Goal: Task Accomplishment & Management: Manage account settings

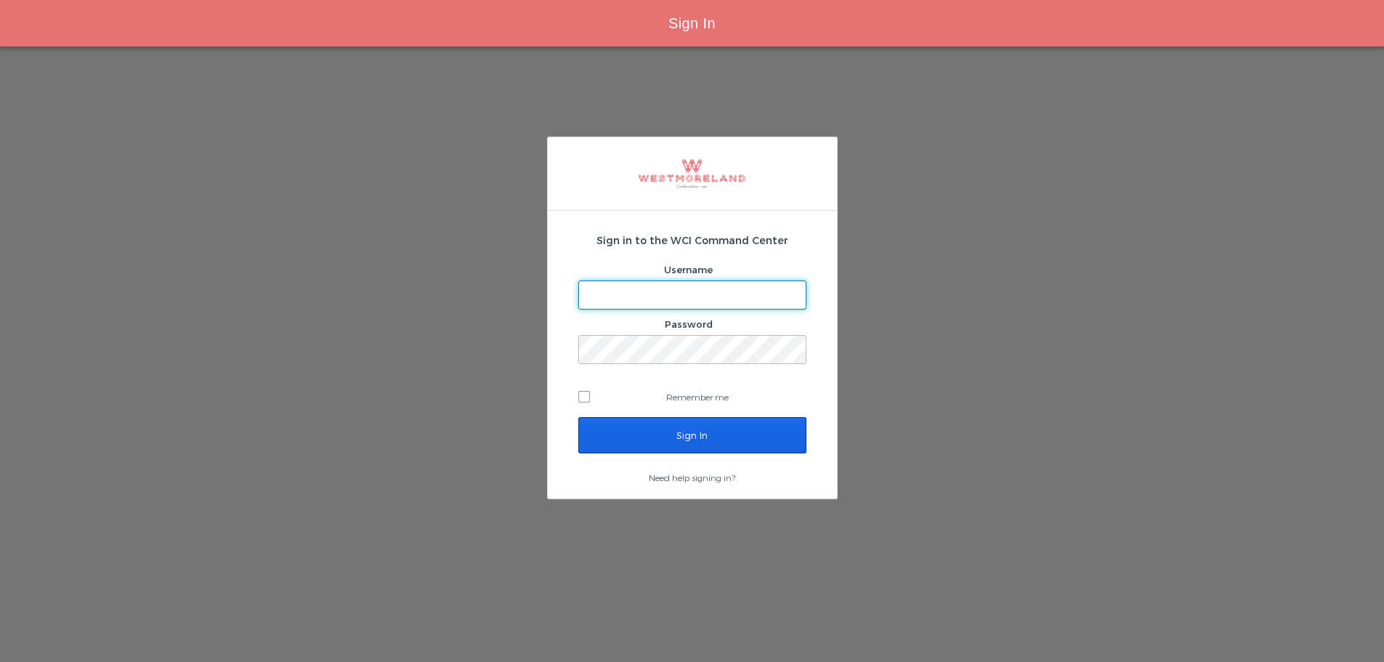
type input "[EMAIL_ADDRESS][PERSON_NAME][DOMAIN_NAME]"
click at [658, 432] on input "Sign In" at bounding box center [692, 435] width 228 height 36
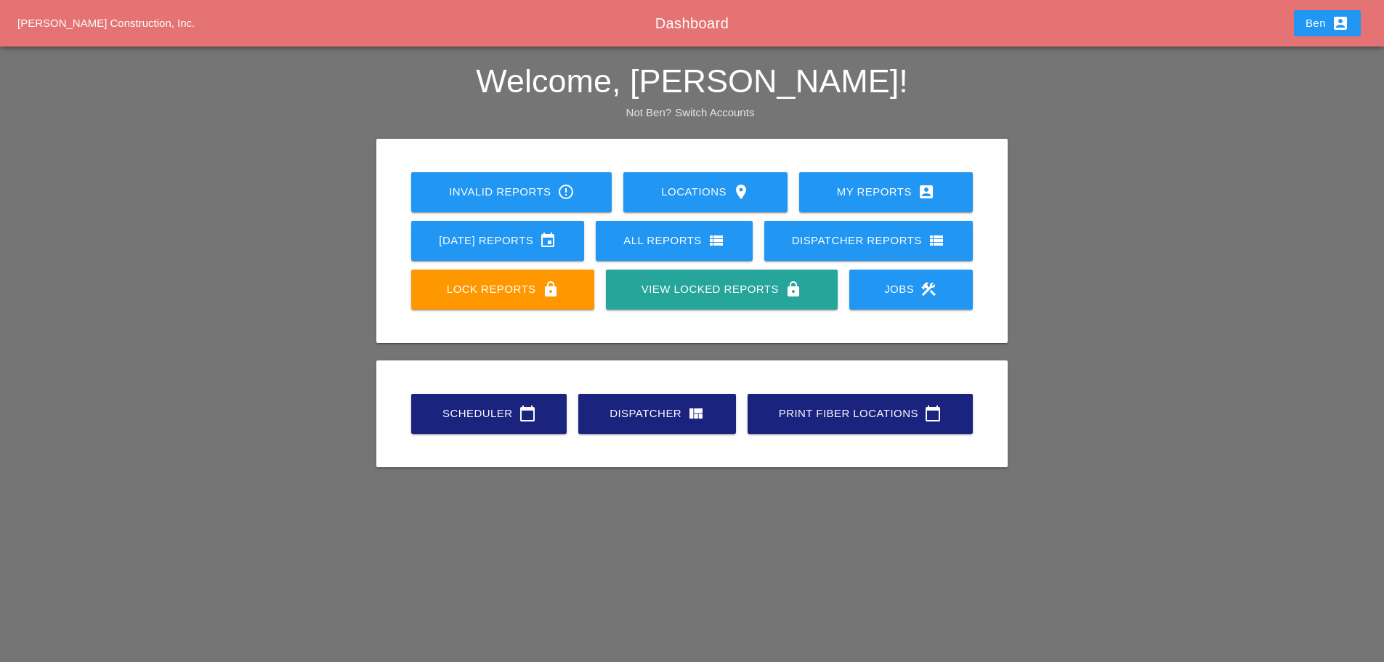
click at [457, 411] on div "Scheduler calendar_today" at bounding box center [488, 413] width 109 height 17
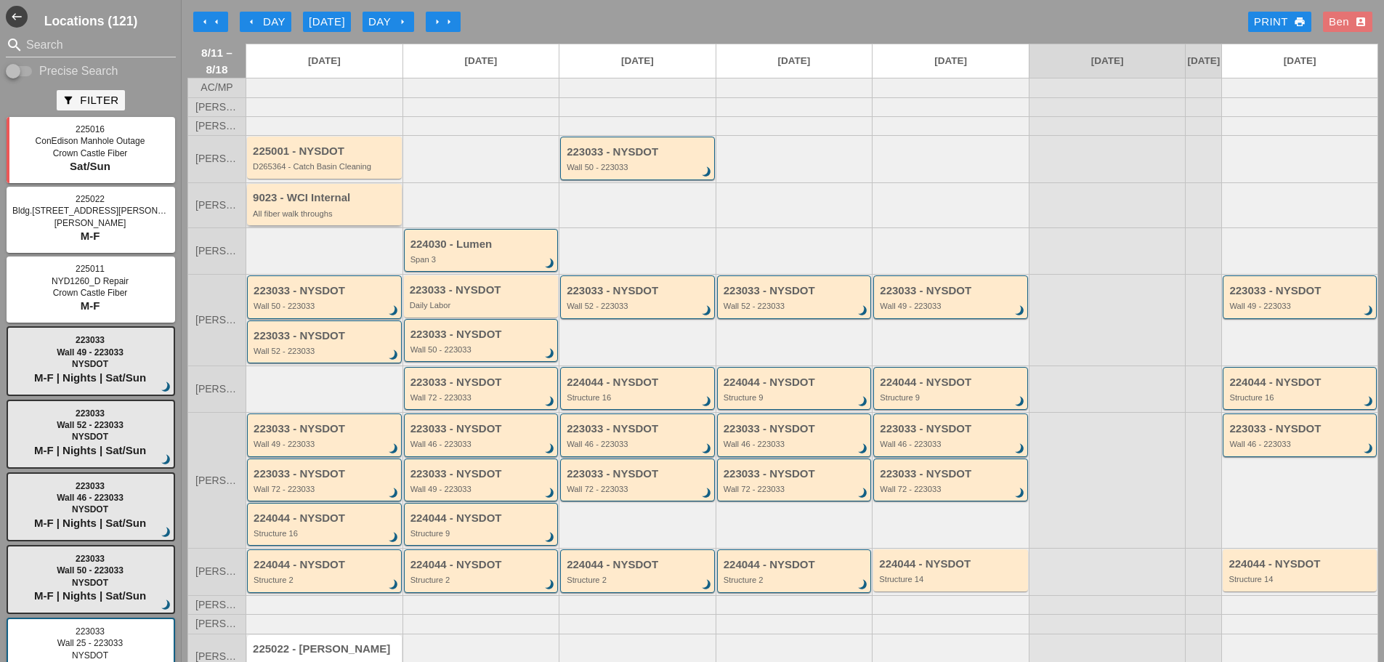
click at [297, 218] on div "All fiber walk throughs" at bounding box center [325, 213] width 145 height 9
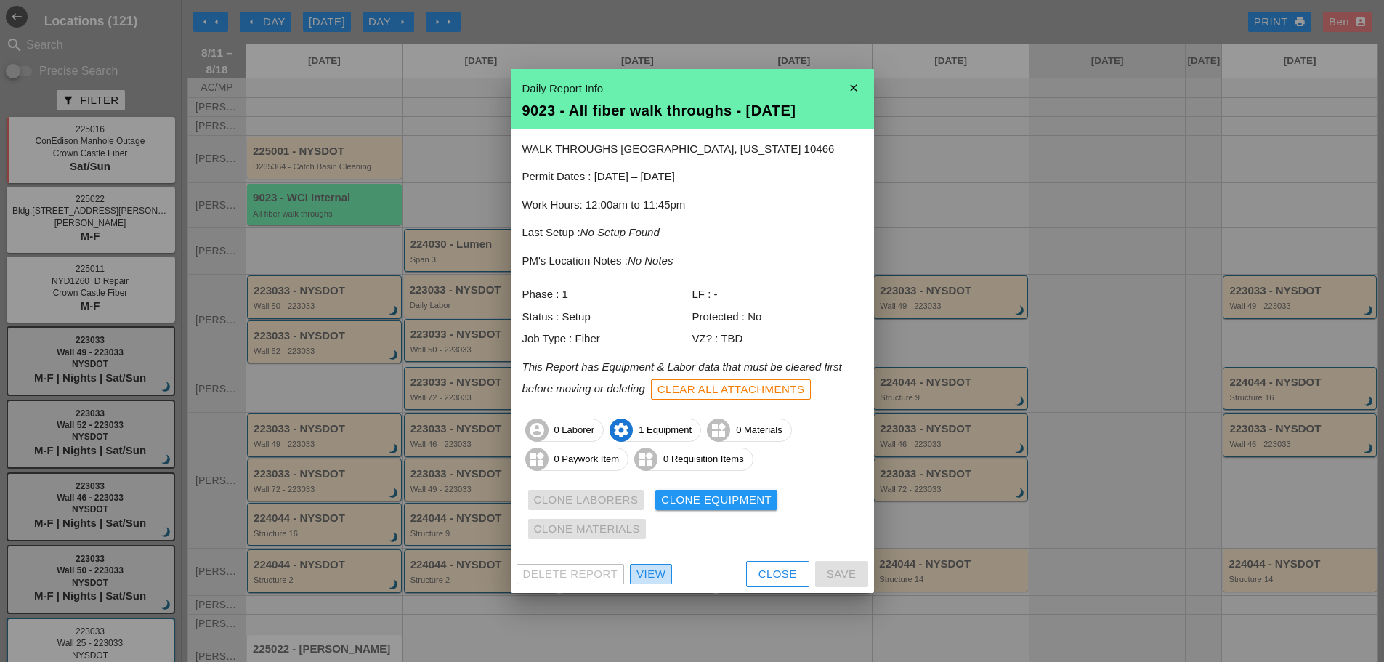
click at [643, 573] on div "View" at bounding box center [650, 574] width 29 height 17
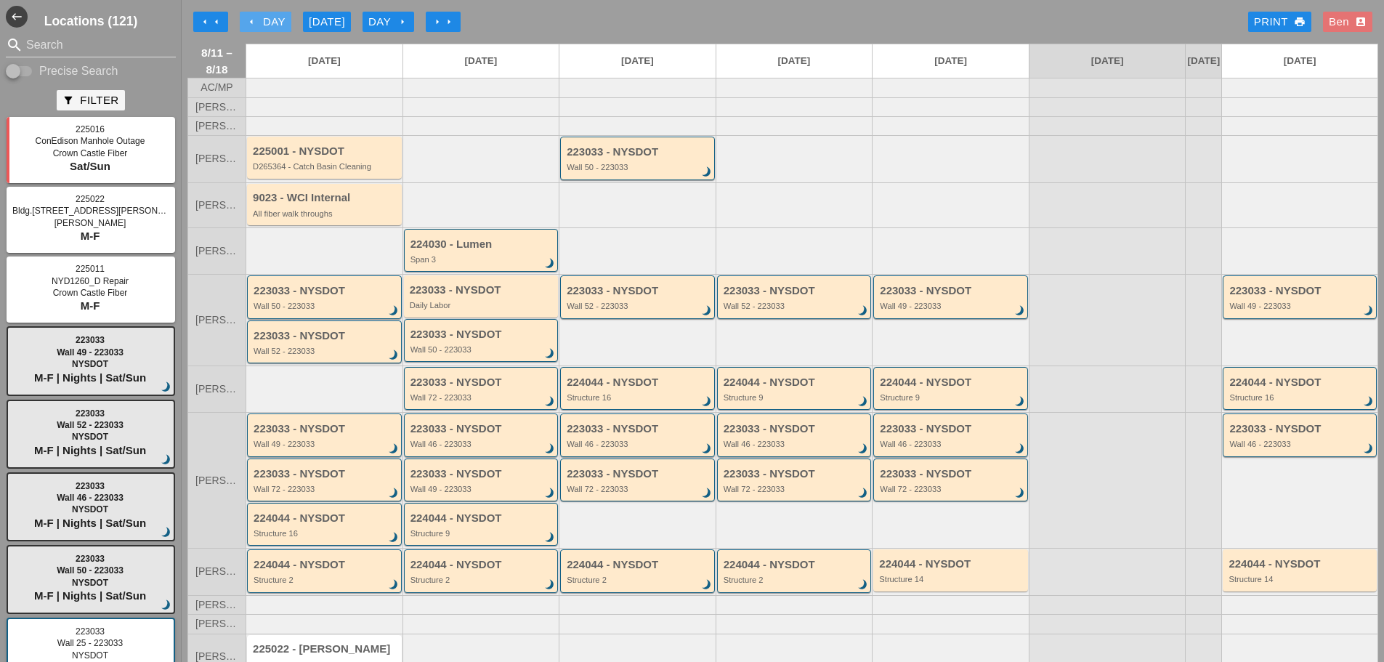
click at [266, 25] on div "arrow_left Day" at bounding box center [266, 22] width 40 height 17
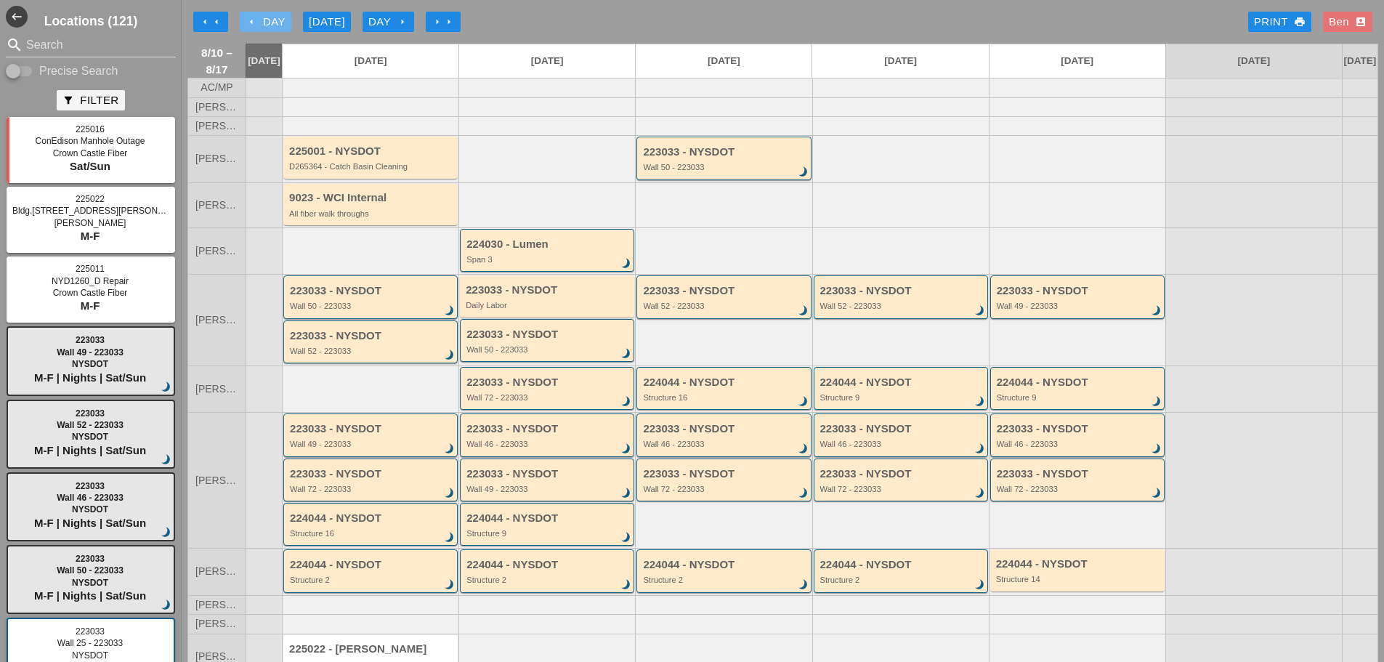
click at [266, 25] on div "arrow_left Day" at bounding box center [266, 22] width 40 height 17
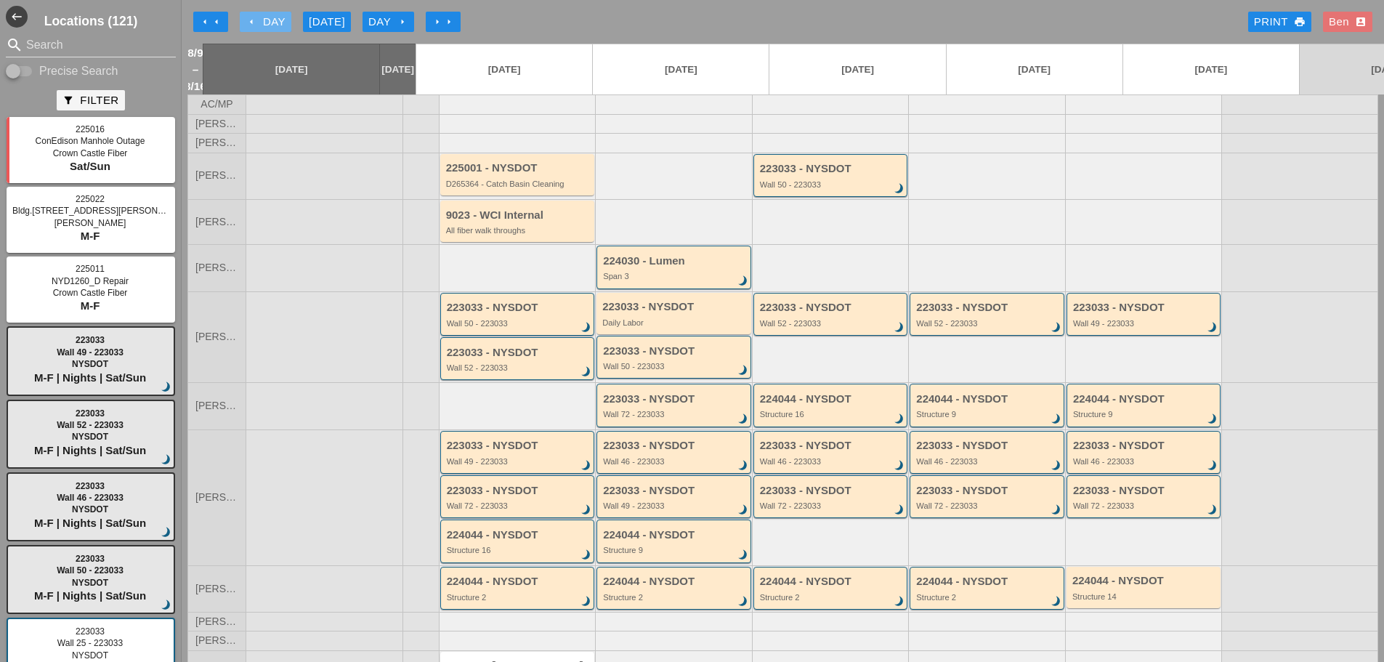
click at [266, 25] on div "arrow_left Day" at bounding box center [266, 22] width 40 height 17
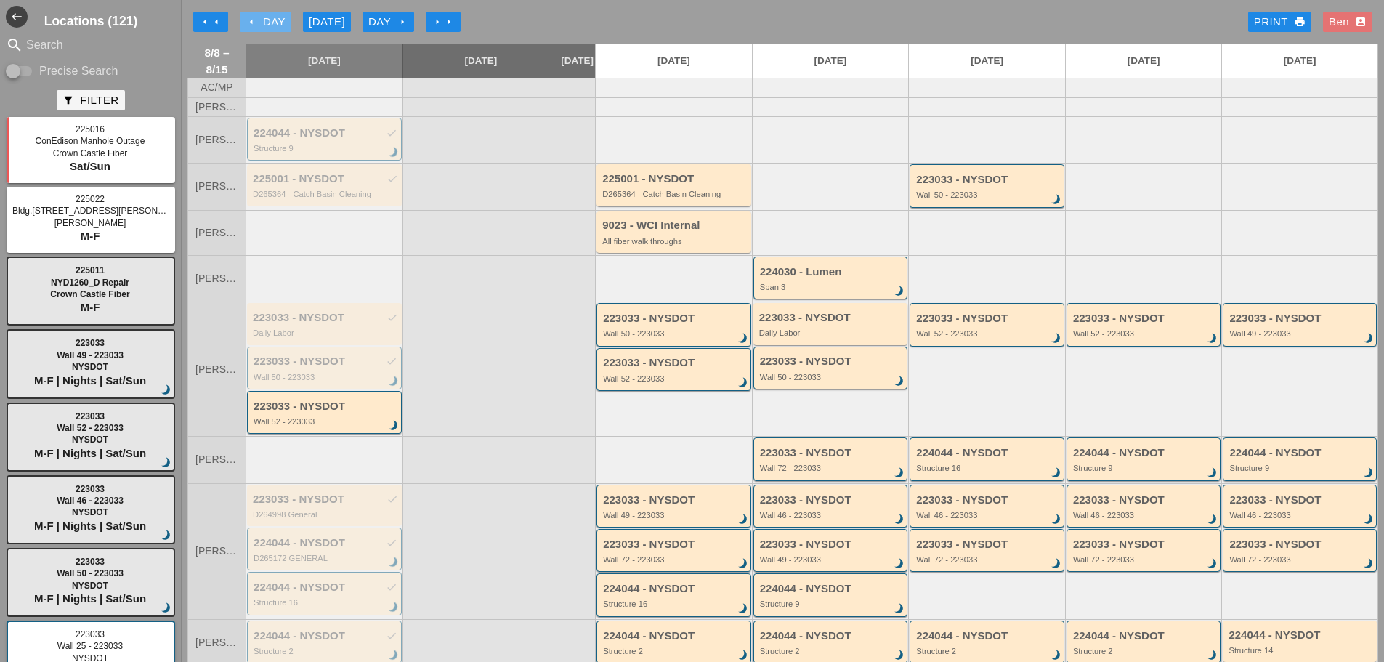
click at [266, 25] on div "arrow_left Day" at bounding box center [266, 22] width 40 height 17
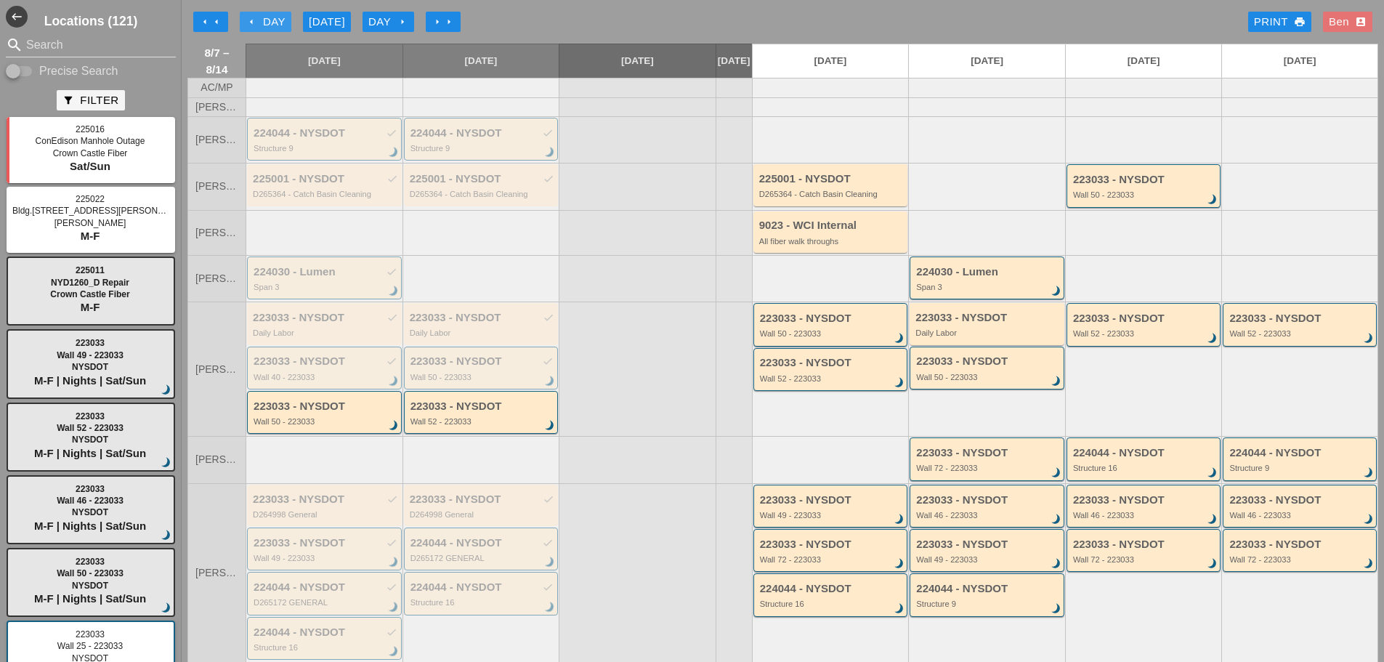
click at [266, 25] on div "arrow_left Day" at bounding box center [266, 22] width 40 height 17
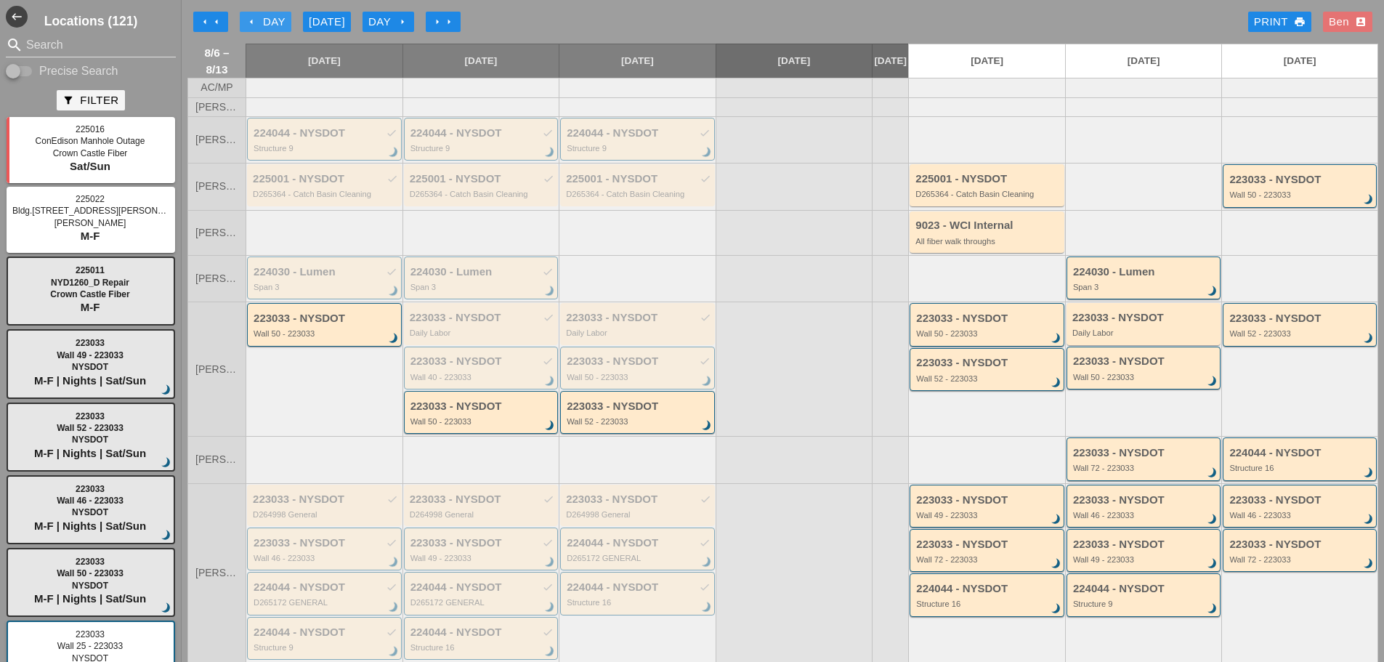
click at [266, 25] on div "arrow_left Day" at bounding box center [266, 22] width 40 height 17
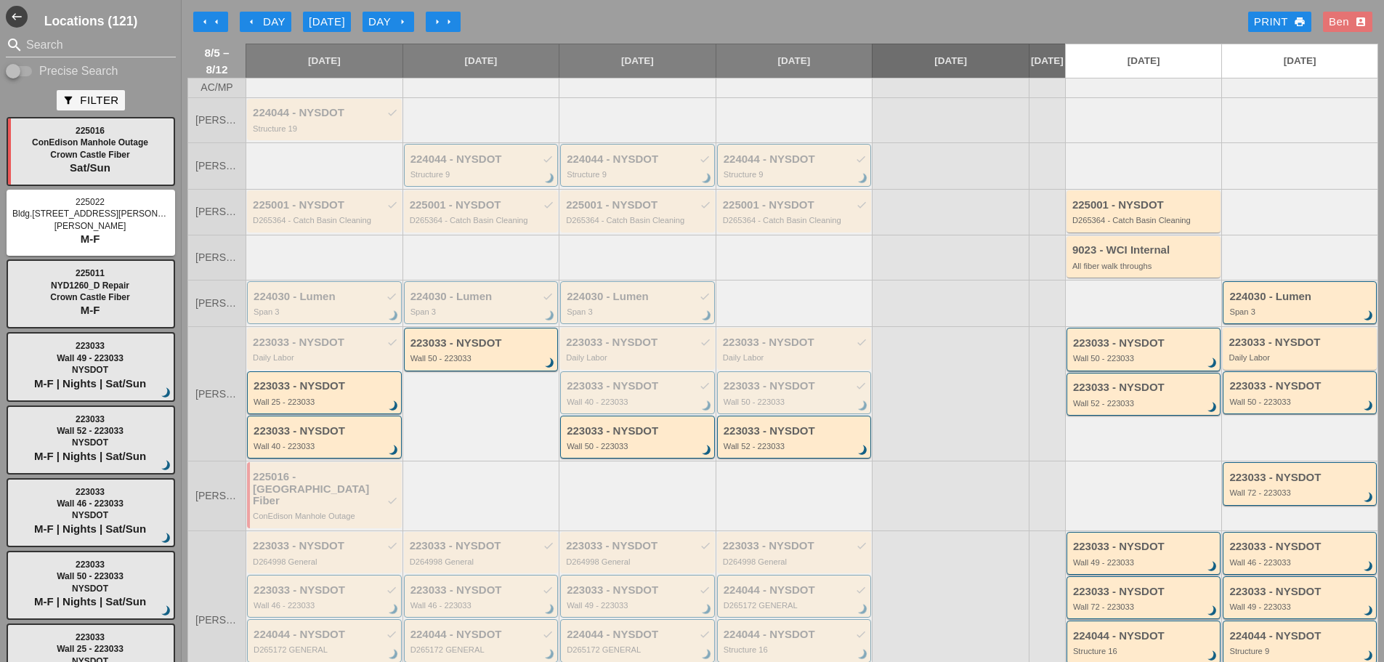
click at [274, 20] on div "arrow_left Day" at bounding box center [266, 22] width 40 height 17
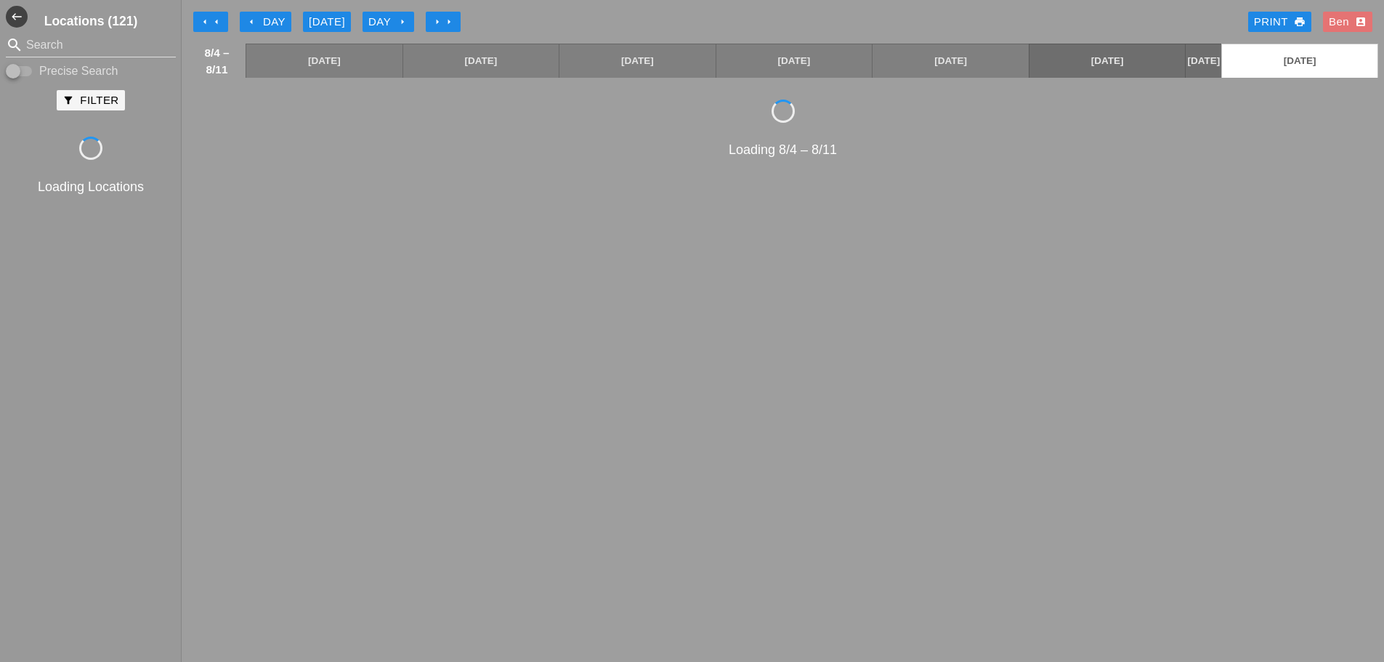
click at [267, 19] on div "arrow_left Day" at bounding box center [266, 22] width 40 height 17
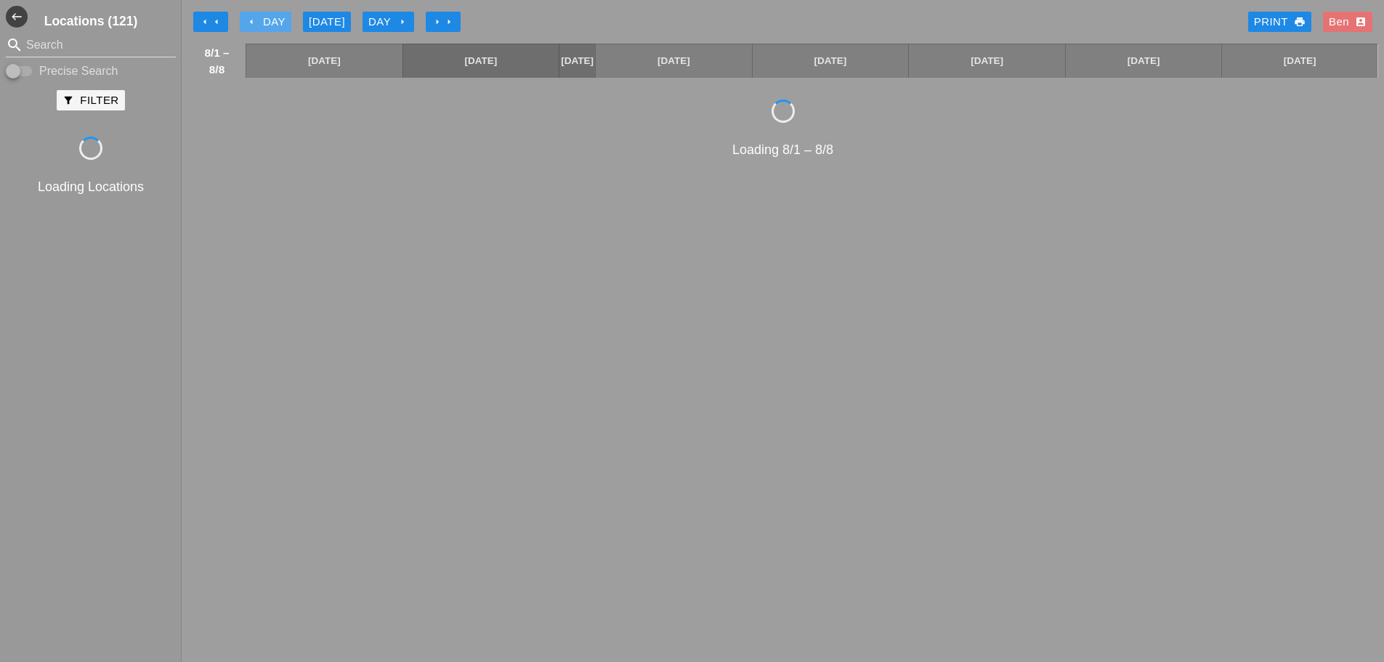
click at [267, 19] on div "arrow_left Day" at bounding box center [266, 22] width 40 height 17
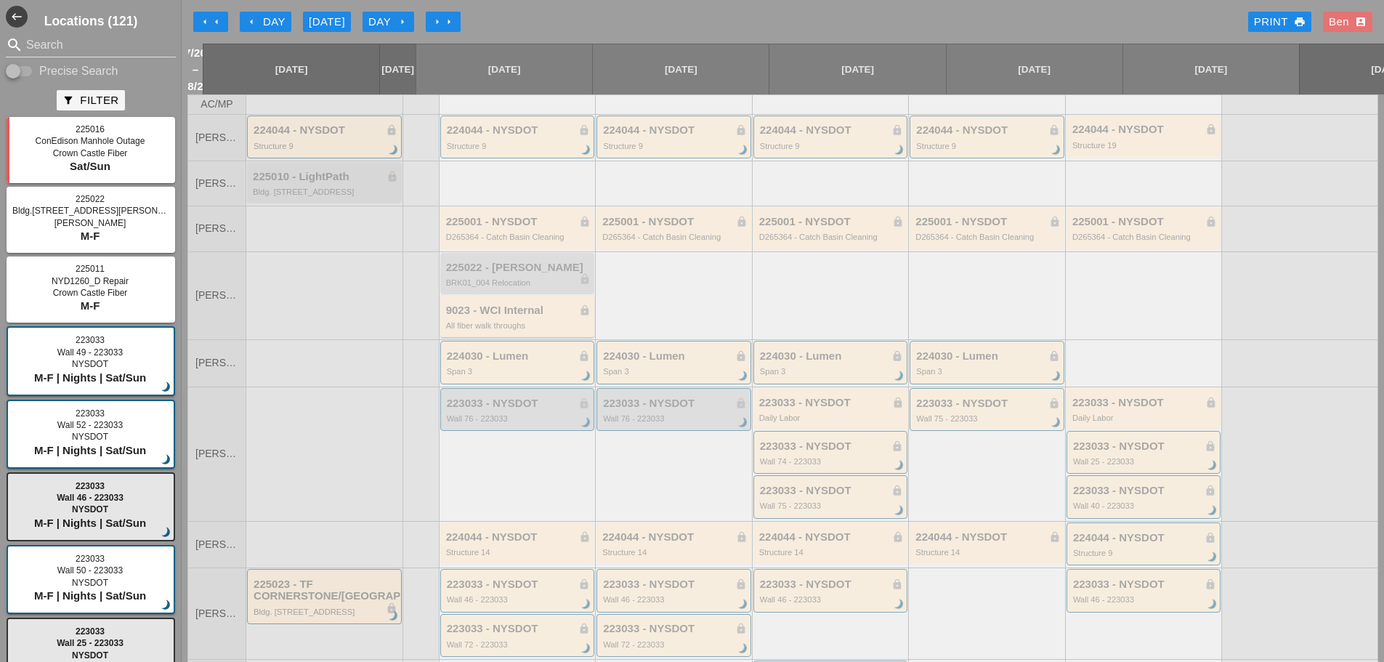
click at [543, 320] on div "9023 - WCI Internal lock All fiber walk throughs" at bounding box center [518, 317] width 145 height 26
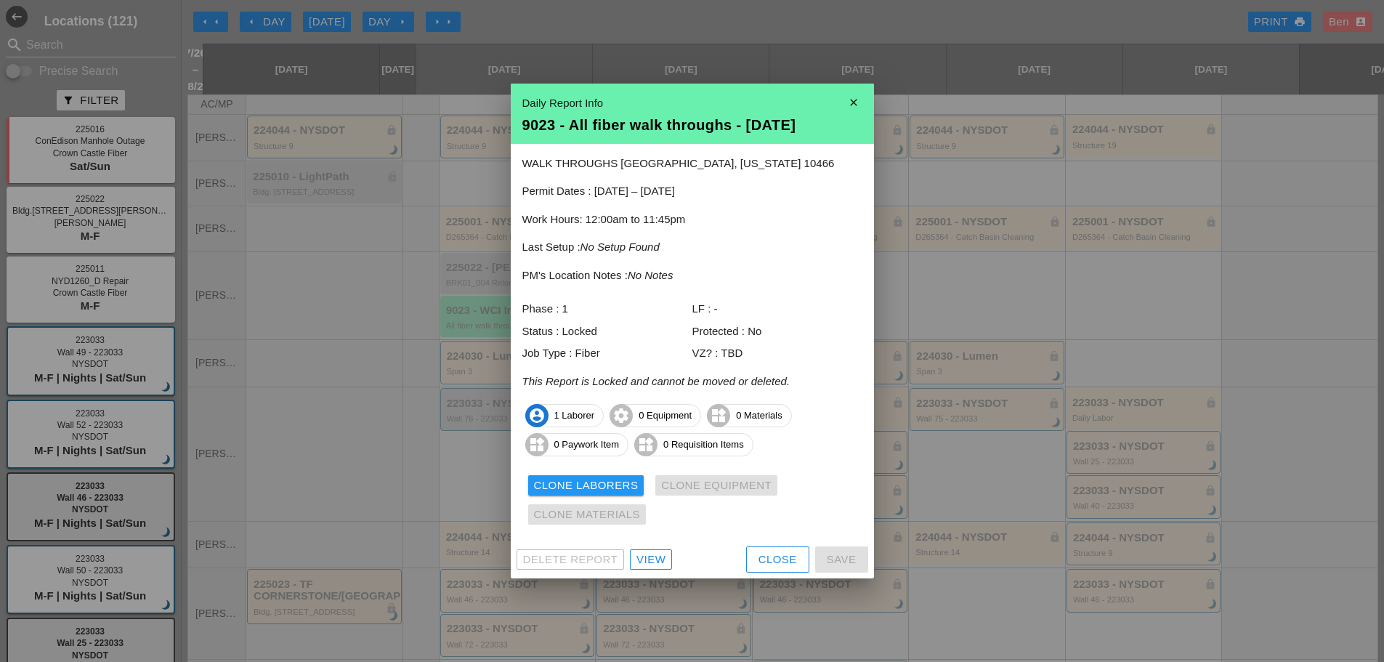
click at [658, 556] on div "View" at bounding box center [650, 559] width 29 height 17
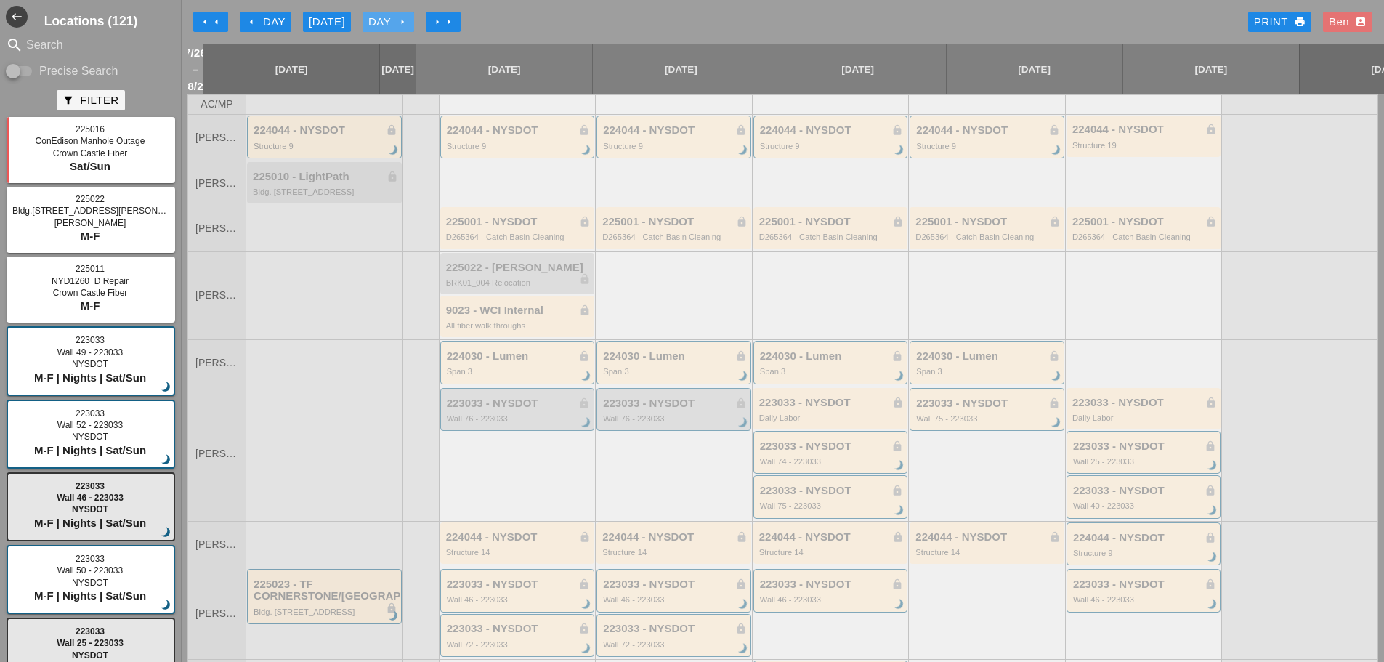
click at [400, 20] on icon "arrow_right" at bounding box center [403, 22] width 12 height 12
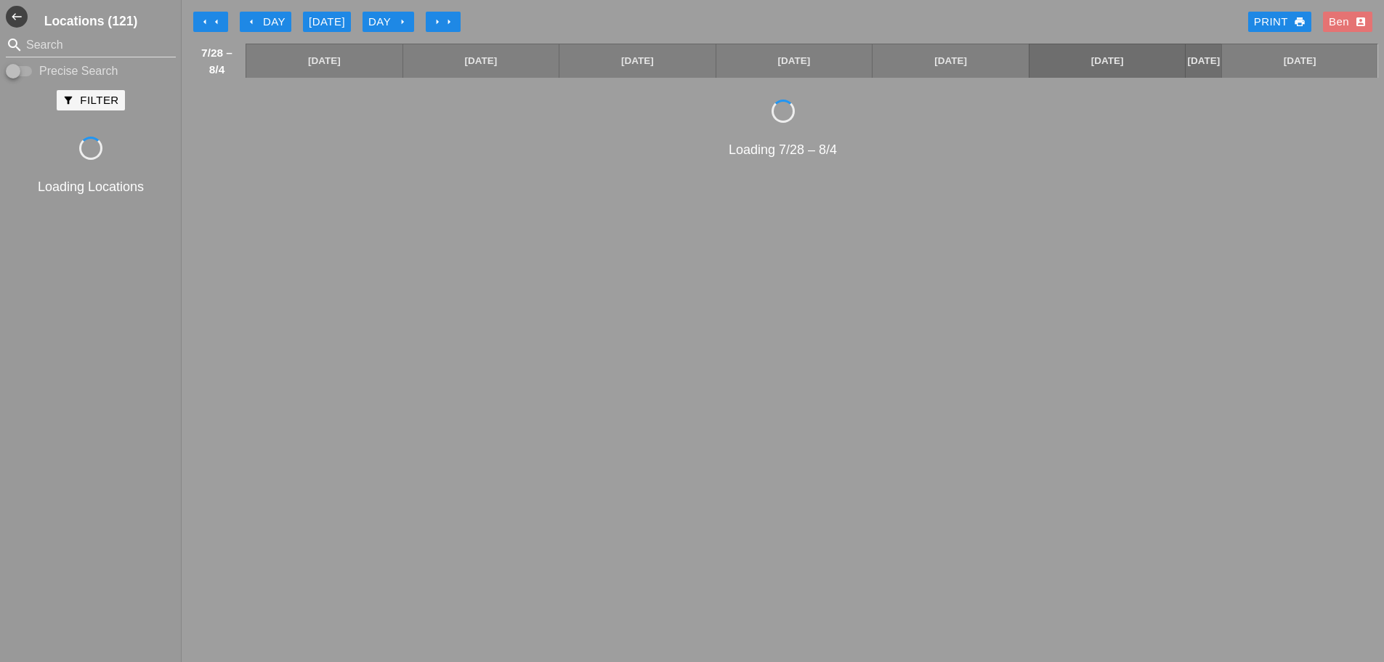
click at [400, 20] on icon "arrow_right" at bounding box center [403, 22] width 12 height 12
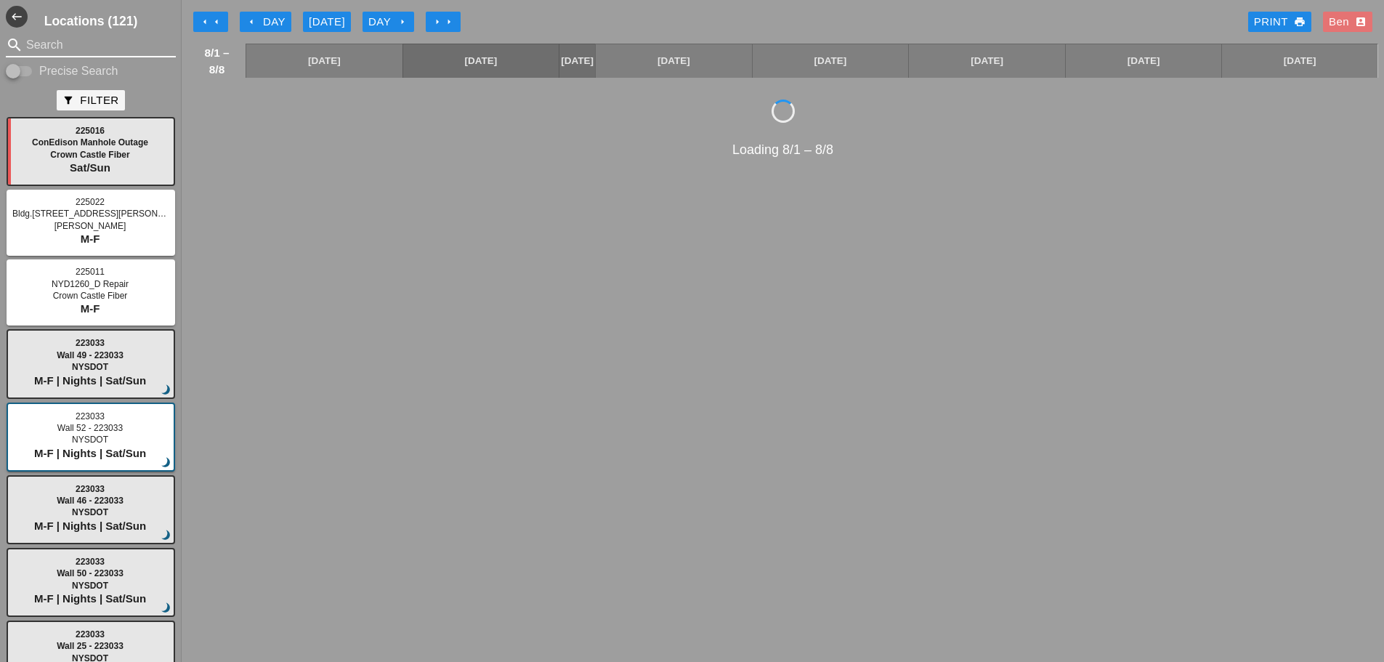
click at [114, 52] on input "Search" at bounding box center [90, 44] width 129 height 23
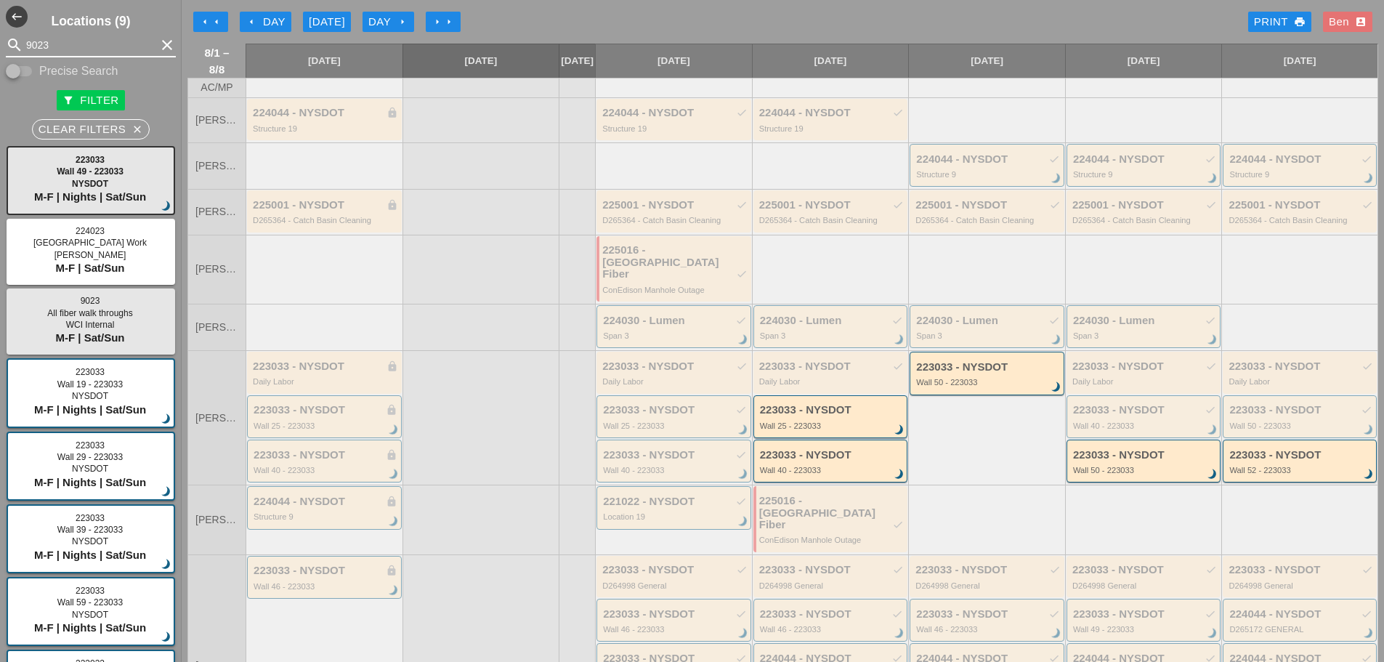
type input "9023"
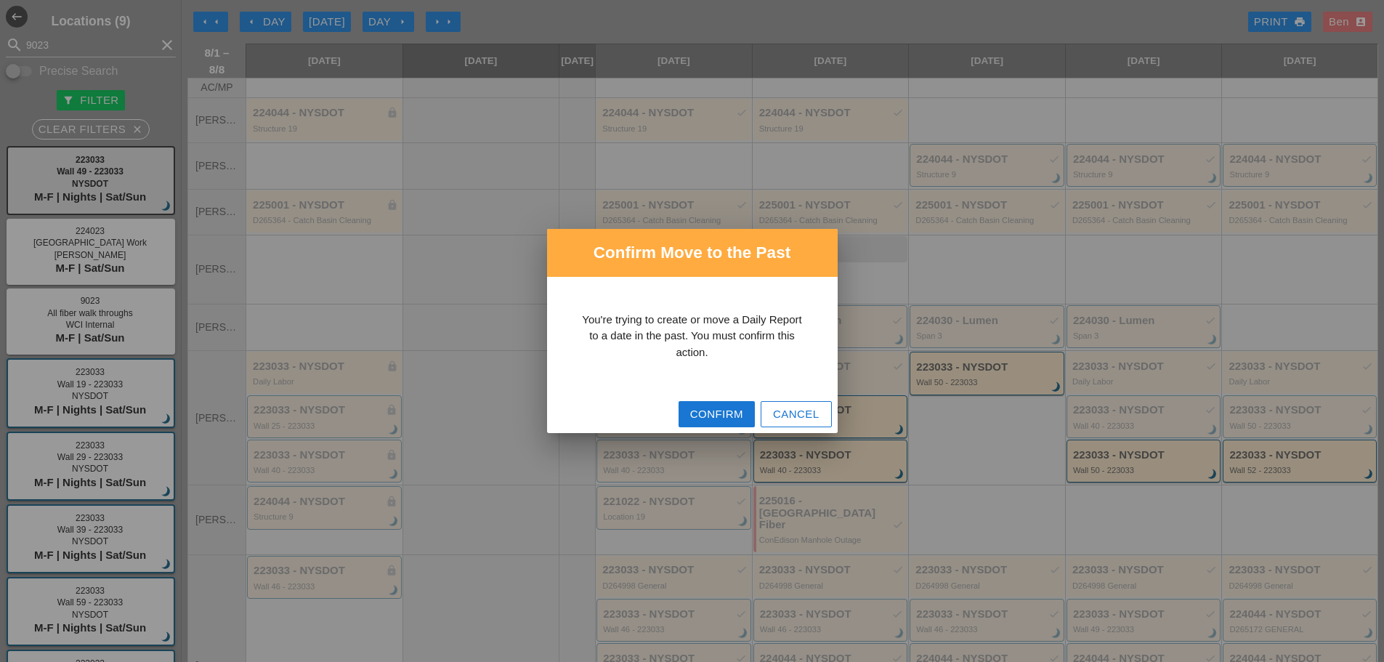
click at [728, 406] on div "Confirm" at bounding box center [716, 414] width 53 height 17
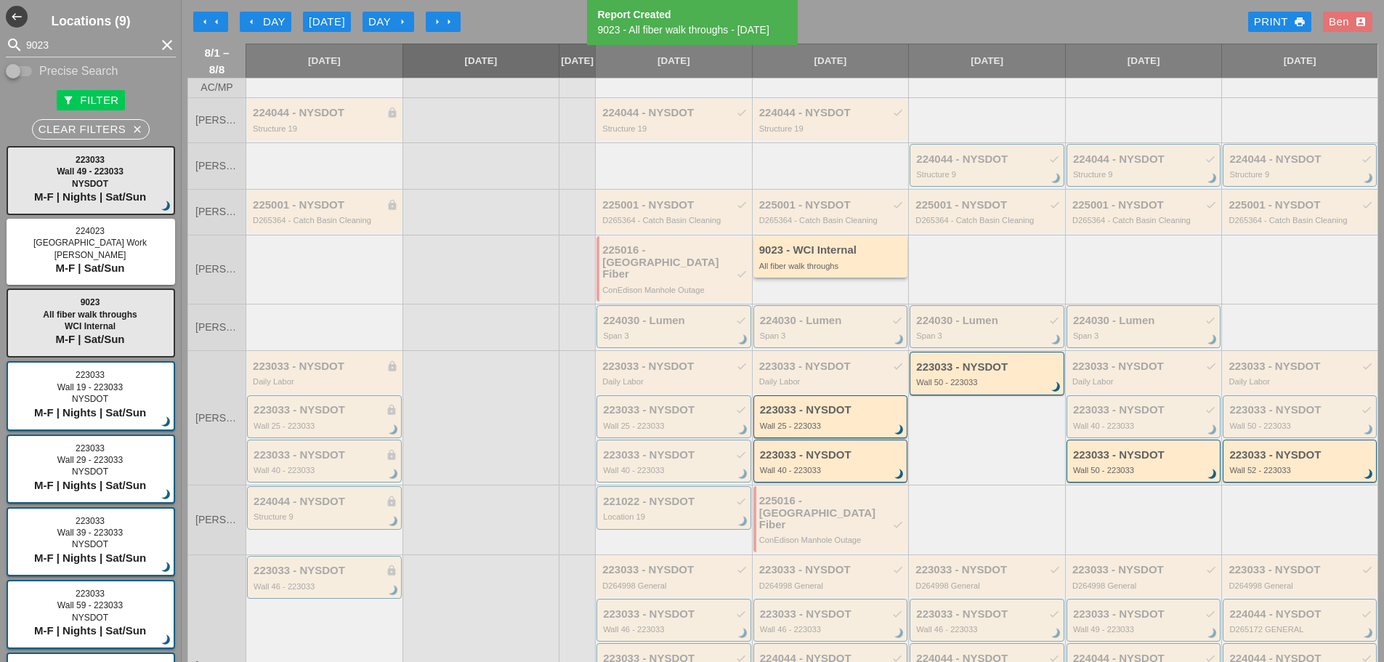
click at [830, 256] on div "9023 - WCI Internal" at bounding box center [831, 250] width 145 height 12
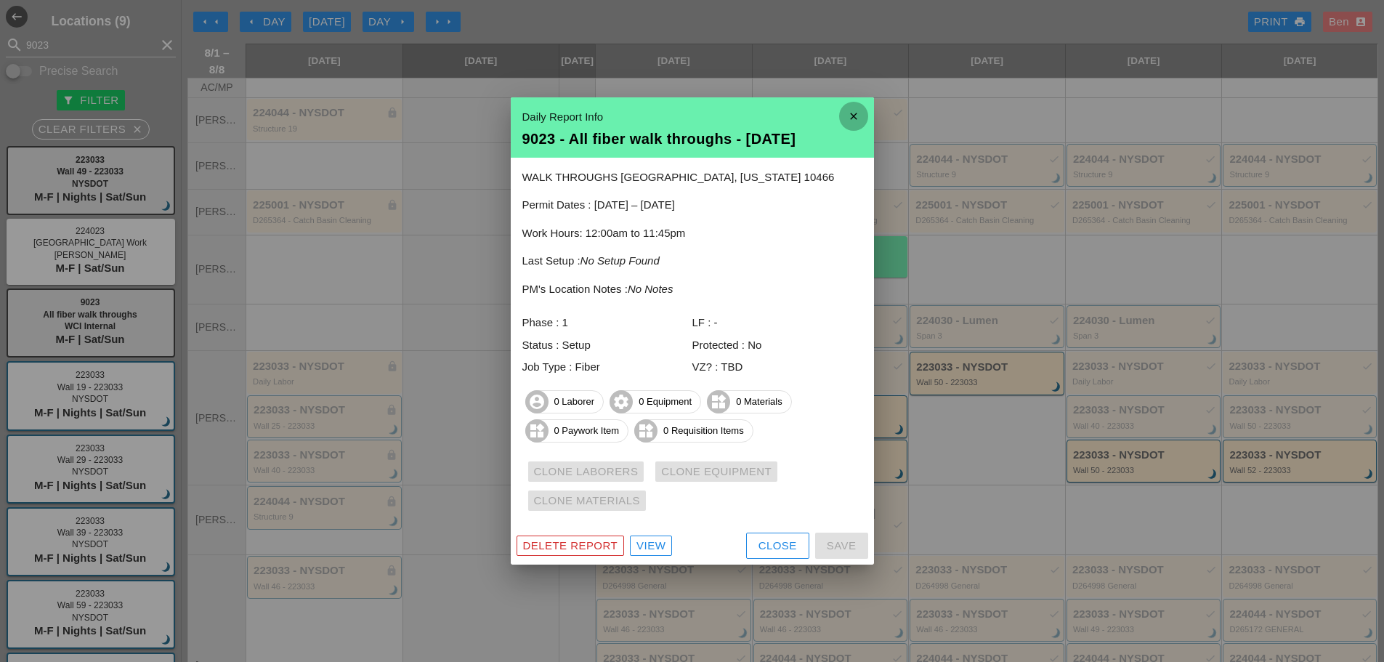
click at [855, 119] on icon "close" at bounding box center [853, 116] width 29 height 29
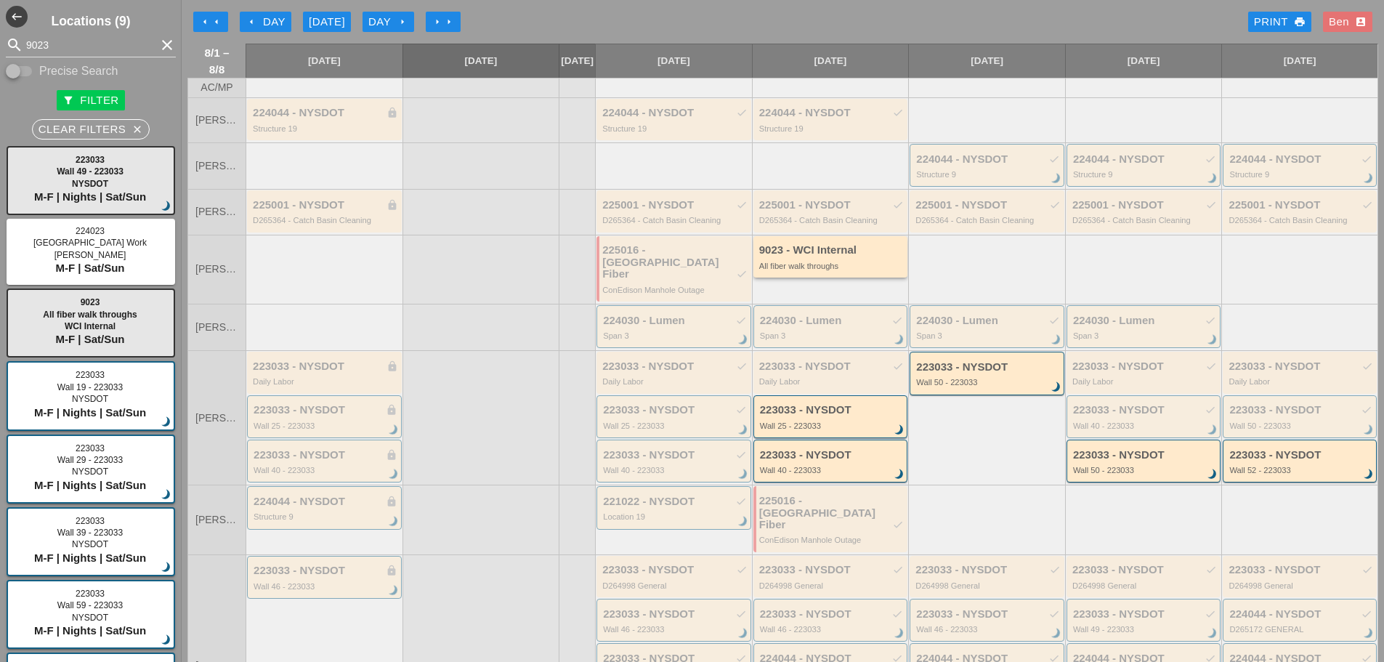
click at [865, 270] on div "All fiber walk throughs" at bounding box center [831, 266] width 145 height 9
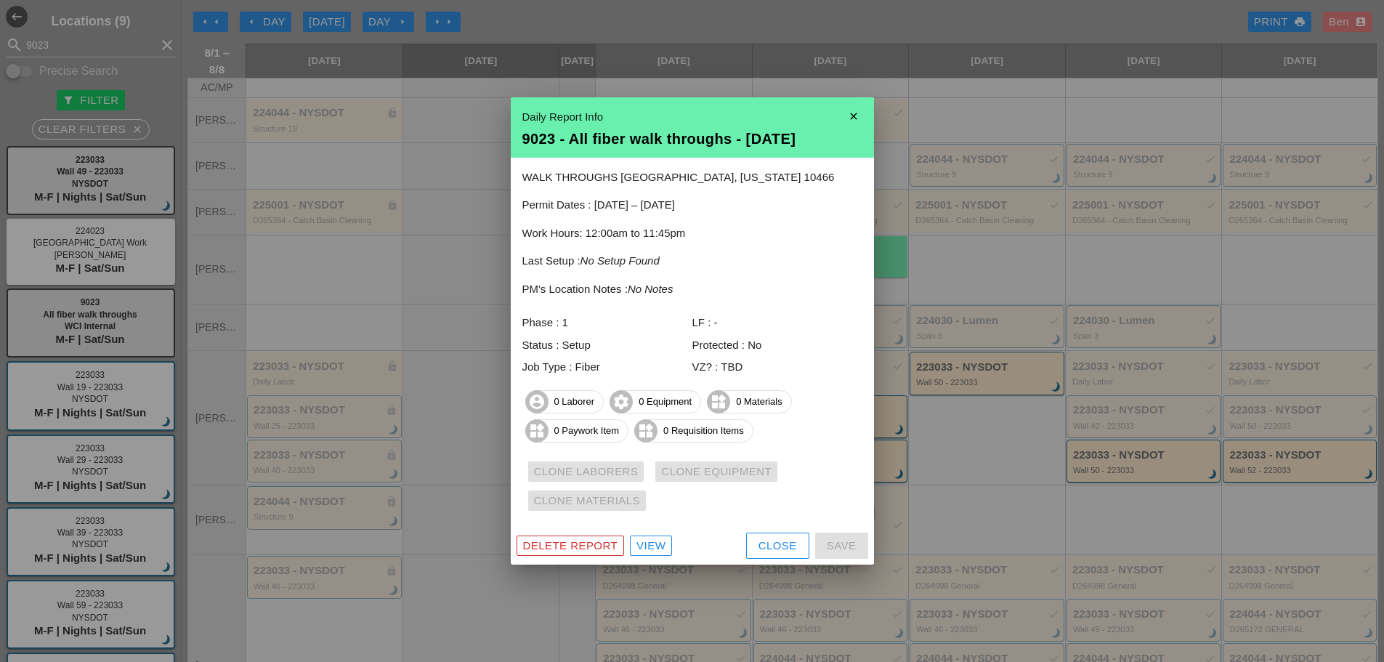
click at [658, 535] on link "View" at bounding box center [651, 545] width 42 height 20
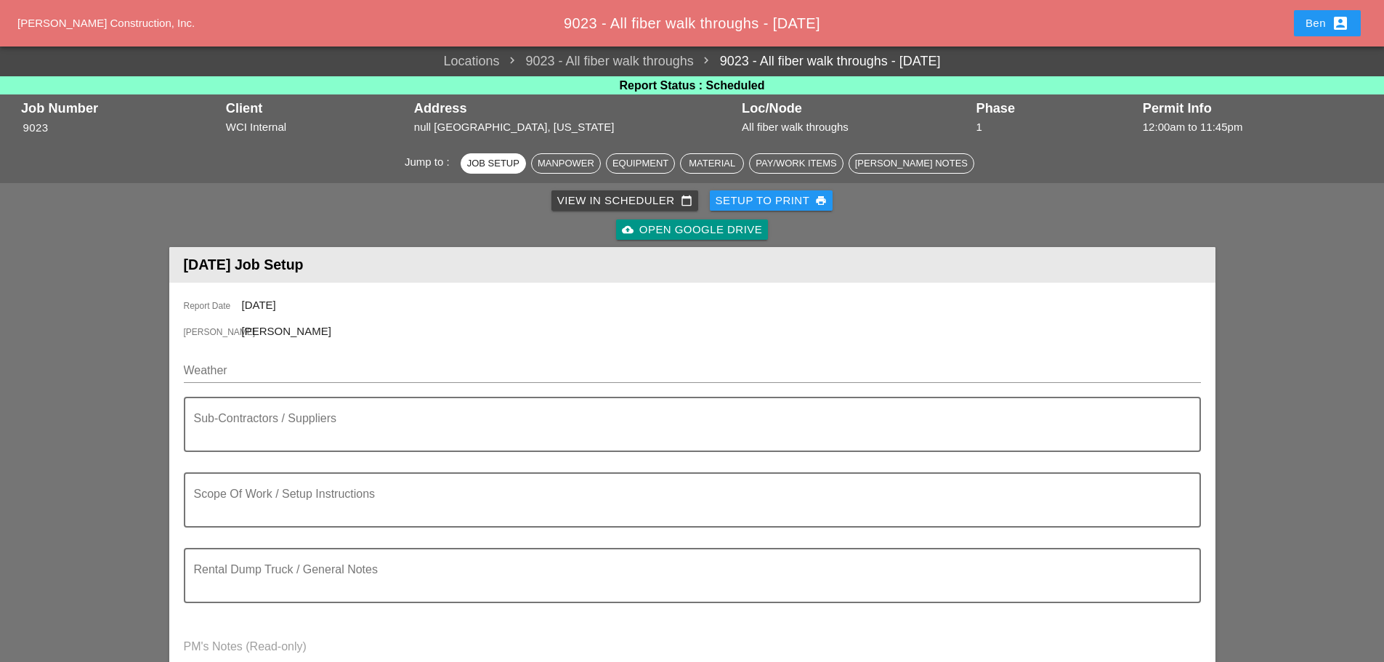
click at [641, 198] on div "View in Scheduler calendar_today" at bounding box center [624, 201] width 135 height 17
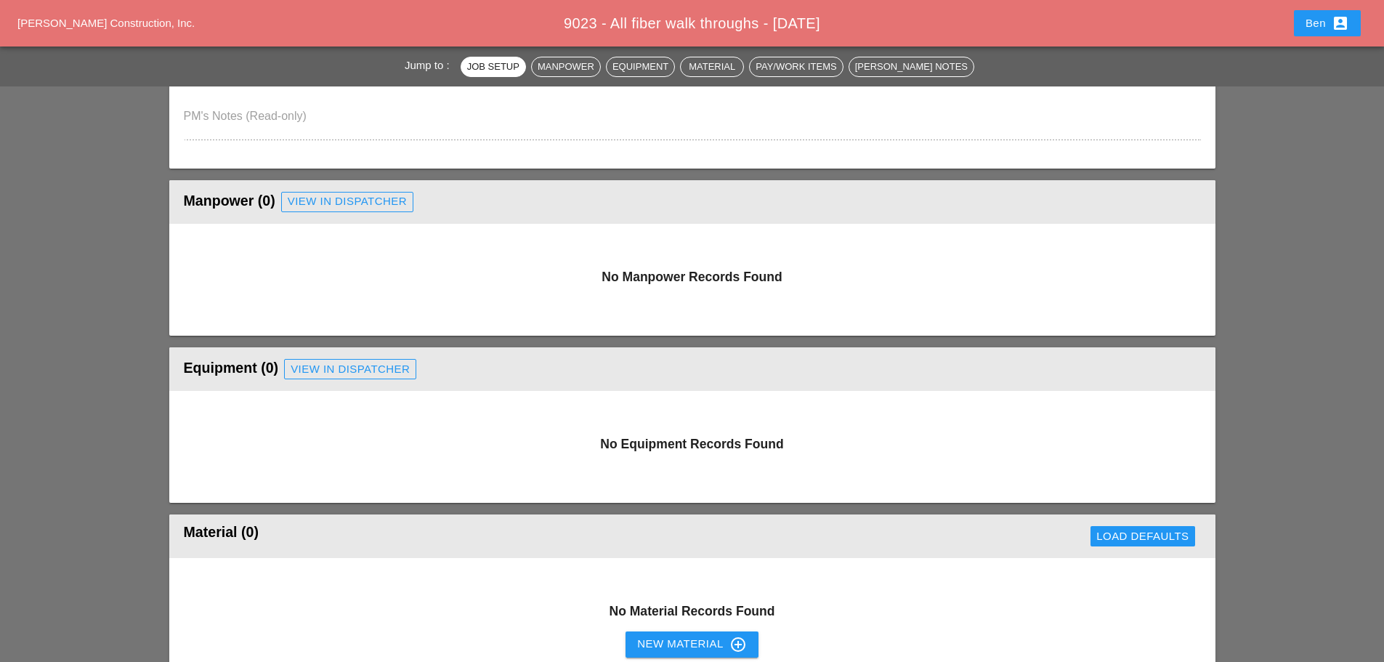
scroll to position [485, 0]
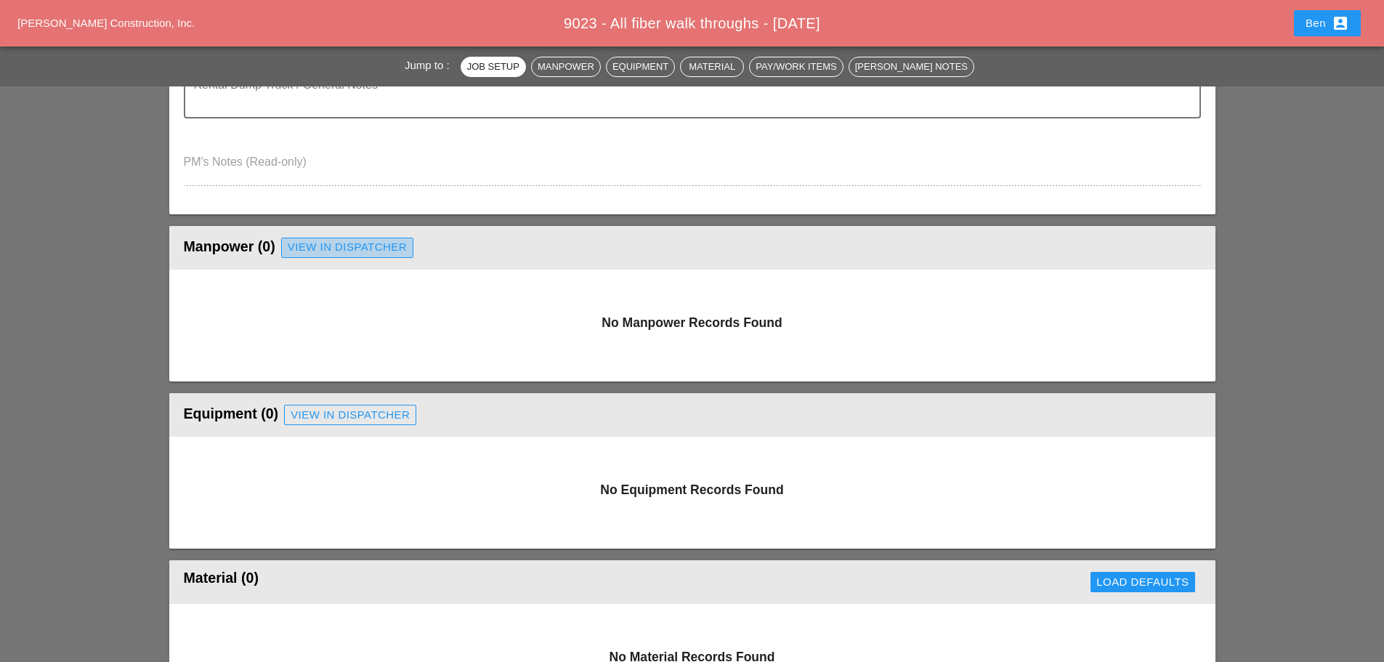
click at [351, 243] on div "View in Dispatcher" at bounding box center [347, 247] width 119 height 17
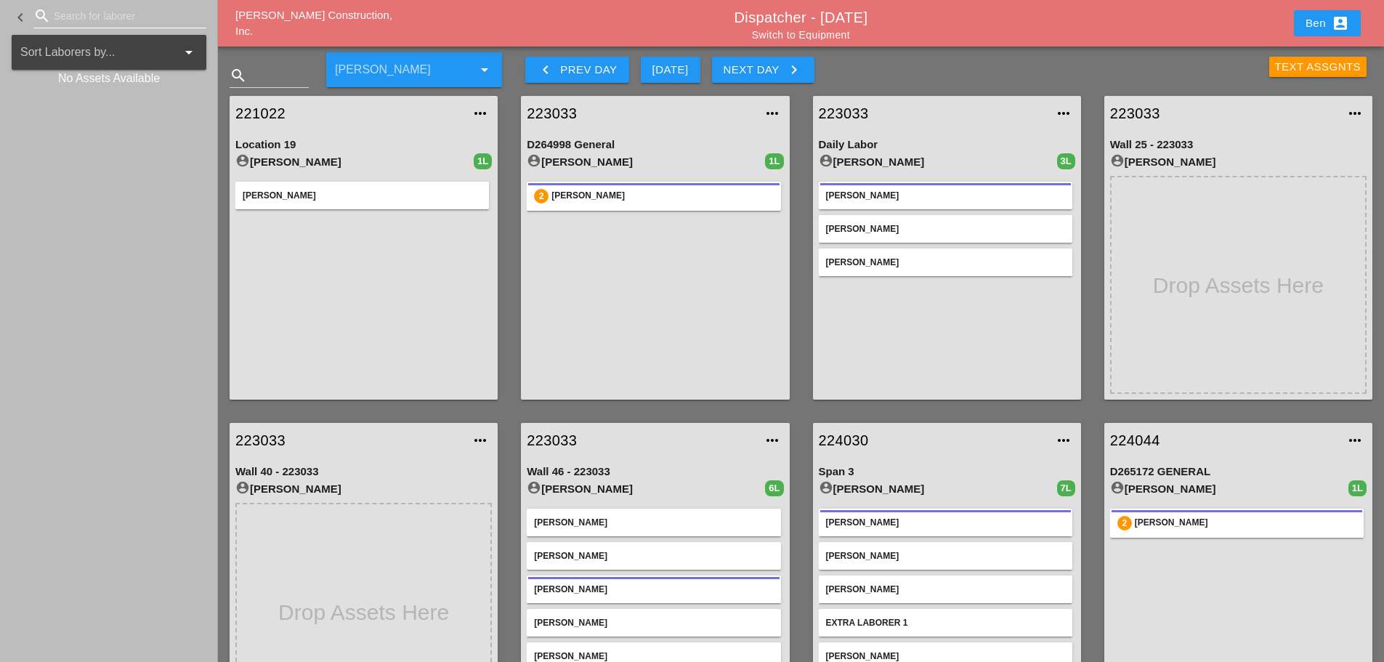
click at [89, 17] on input "Search for laborer" at bounding box center [120, 15] width 132 height 23
type input "iwan"
click at [203, 15] on icon "clear" at bounding box center [197, 15] width 17 height 17
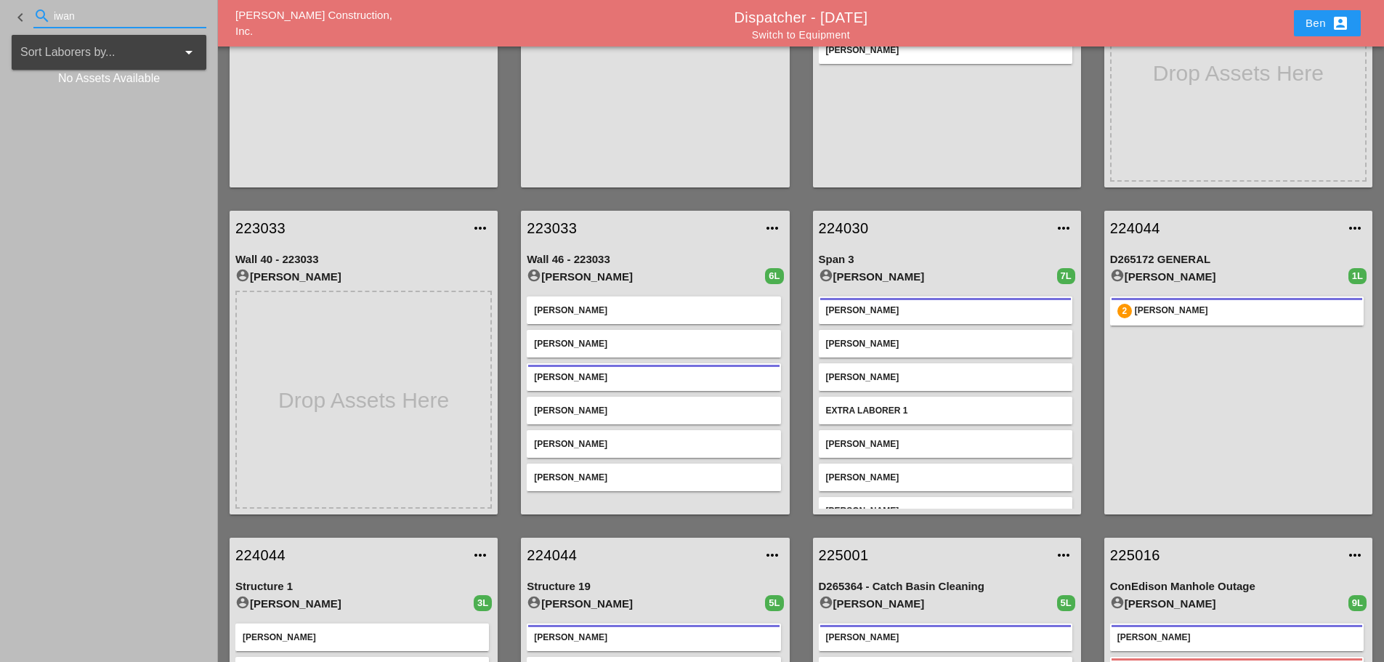
scroll to position [242, 0]
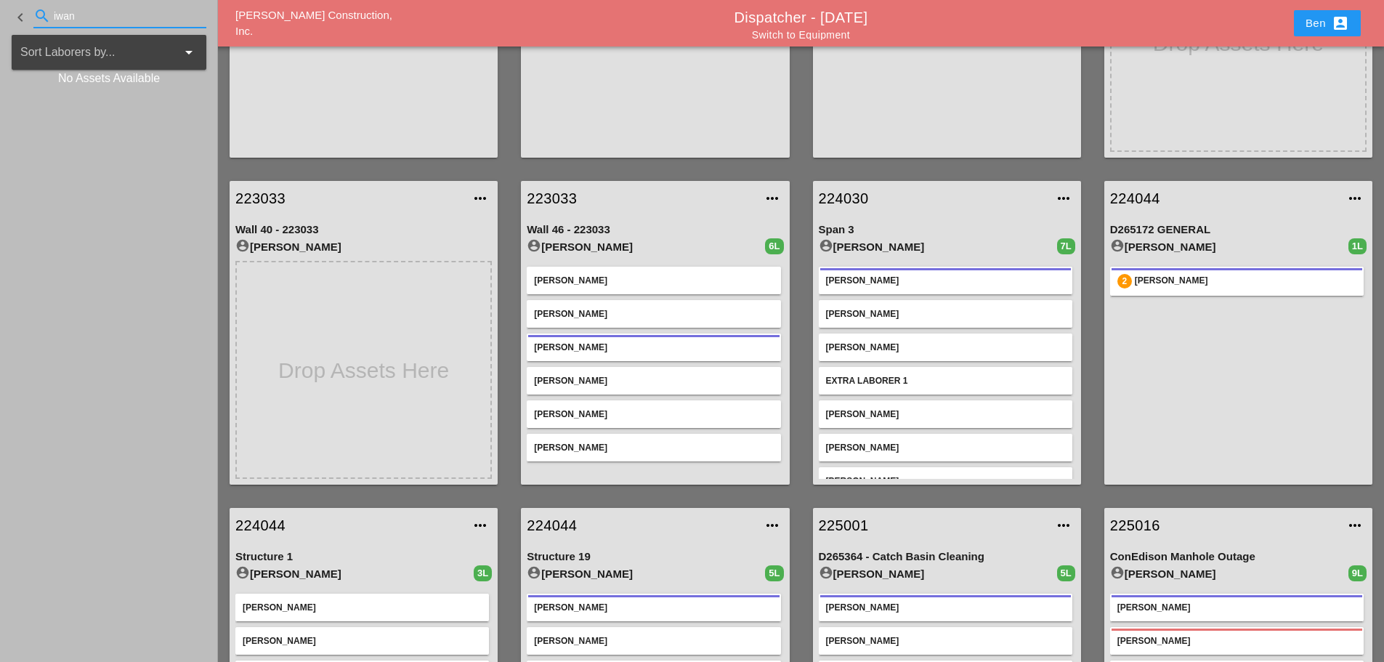
click at [619, 352] on div "[PERSON_NAME]" at bounding box center [653, 347] width 239 height 13
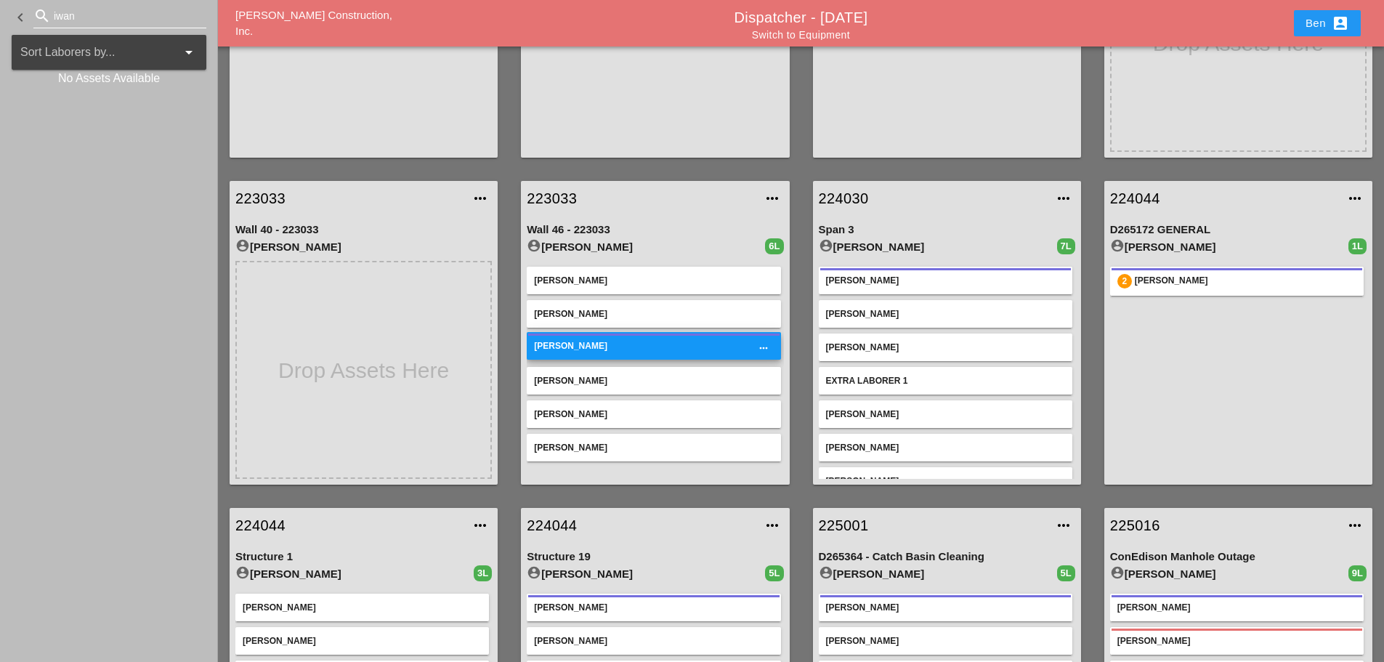
click at [756, 349] on div "more_horiz" at bounding box center [763, 348] width 20 height 12
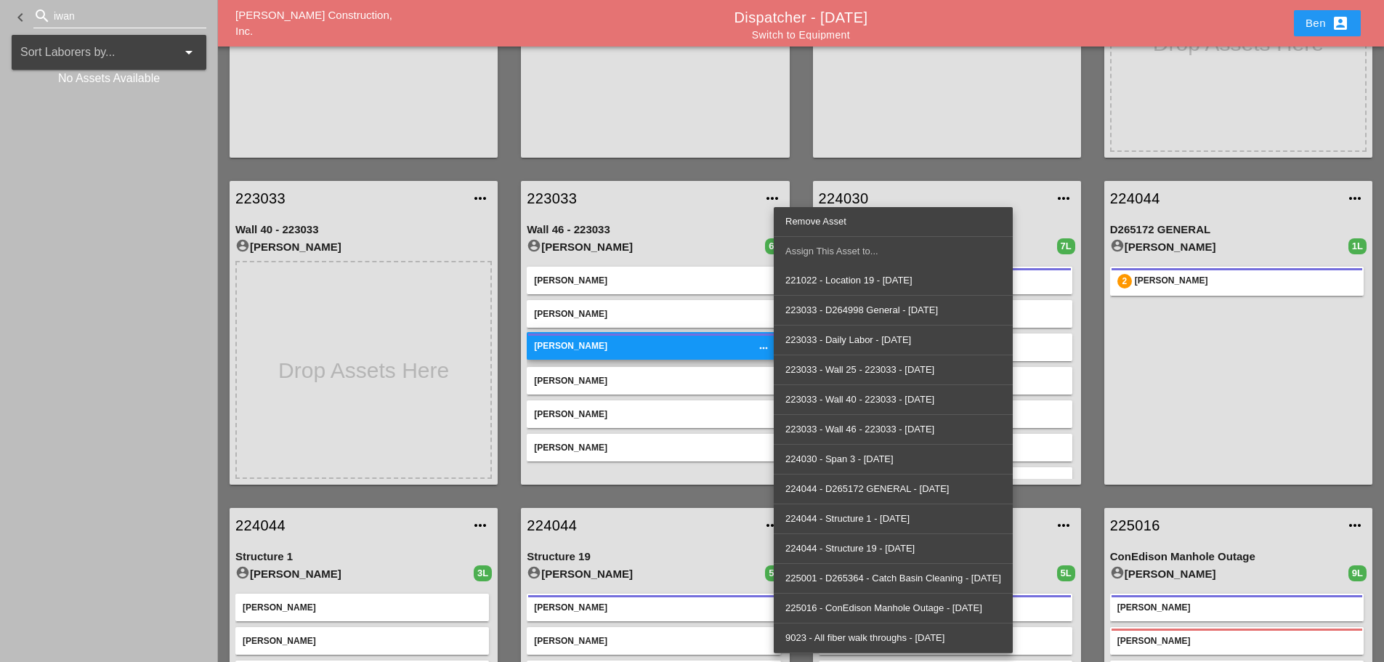
click at [439, 333] on div at bounding box center [363, 370] width 256 height 218
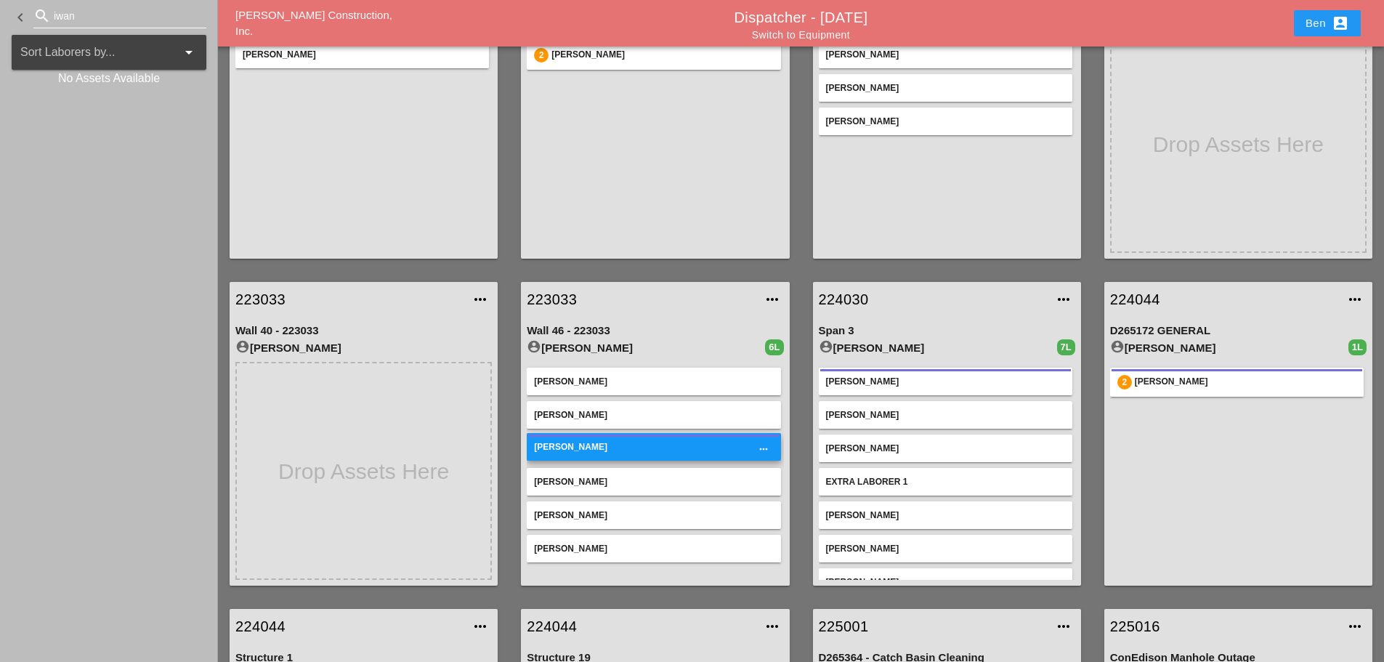
scroll to position [121, 0]
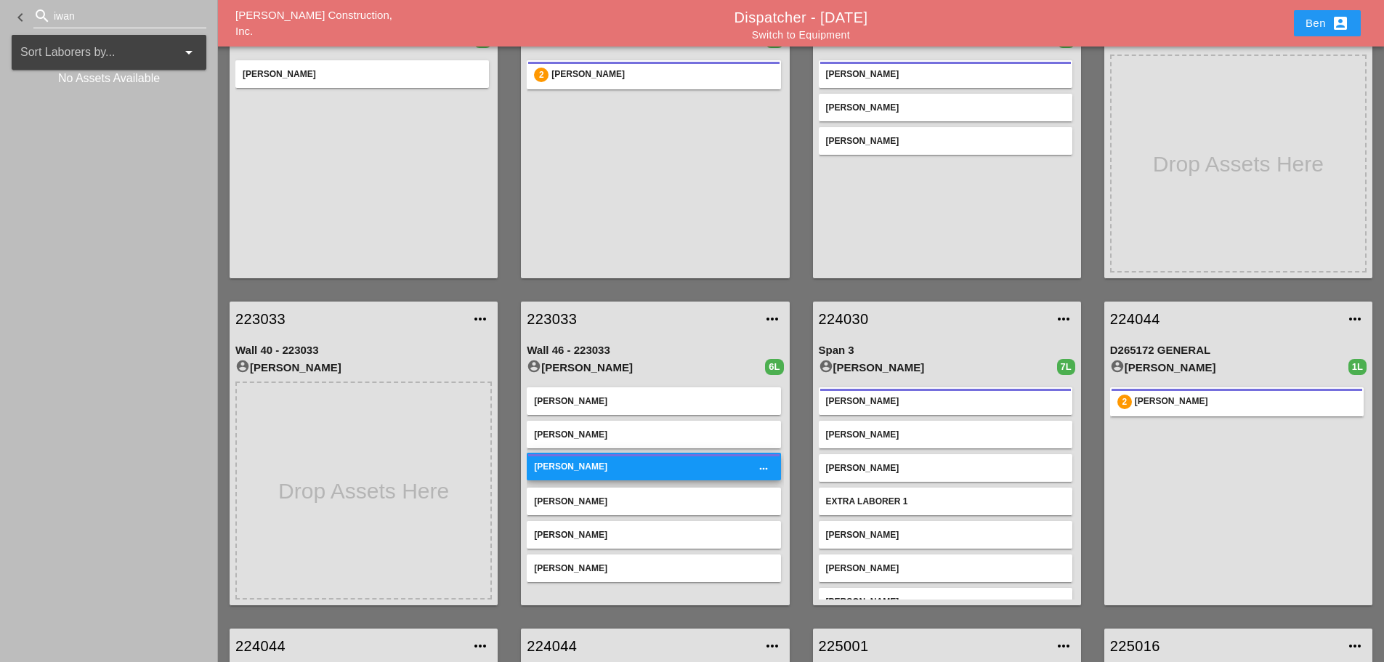
click at [682, 208] on div "2 Luca Gambardella" at bounding box center [655, 163] width 256 height 218
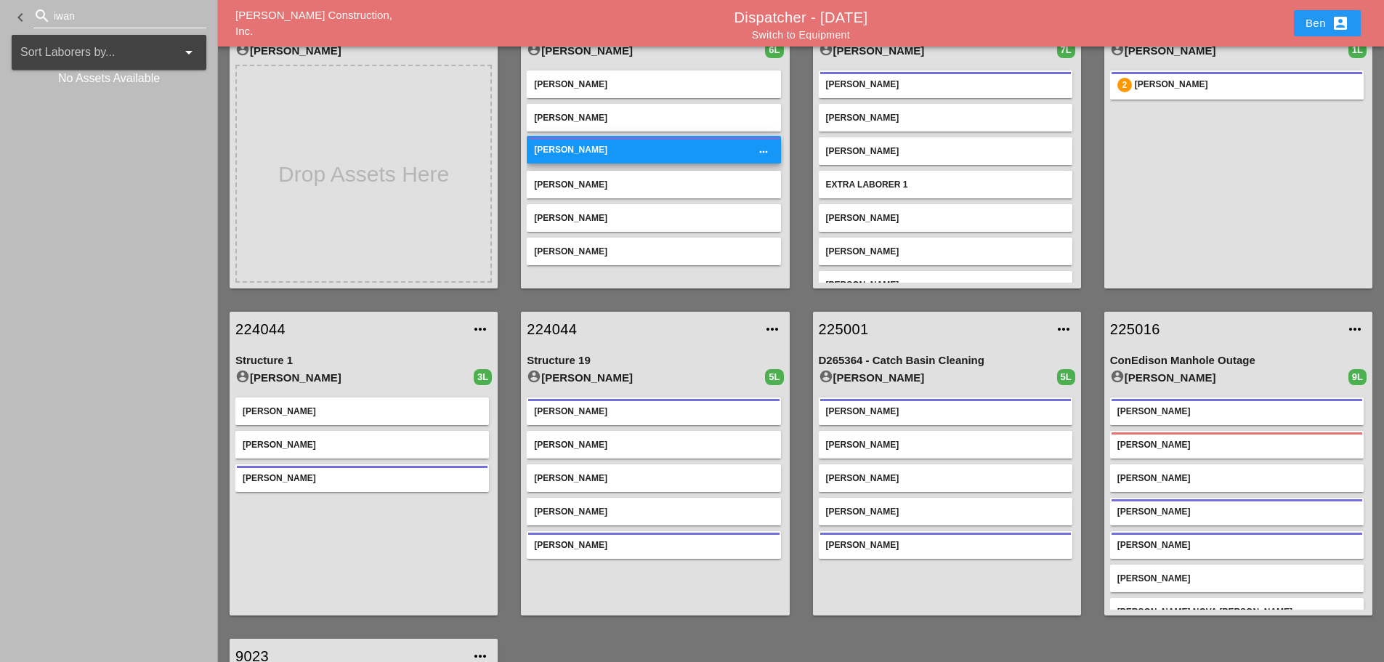
scroll to position [485, 0]
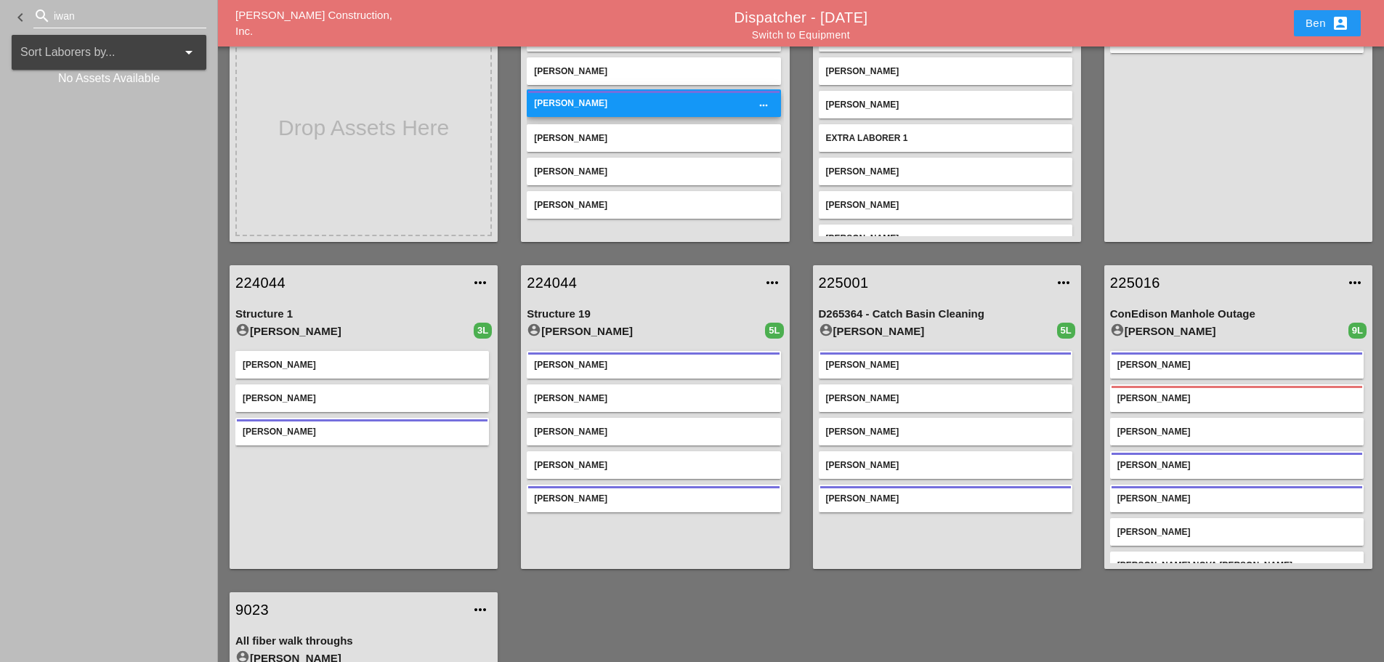
drag, startPoint x: 575, startPoint y: 86, endPoint x: 601, endPoint y: 102, distance: 30.0
click at [601, 102] on div "Fernando De Souza Freddie Rodas Torres Iwan Belfor more_horiz Joshua Baker Luis…" at bounding box center [655, 127] width 256 height 218
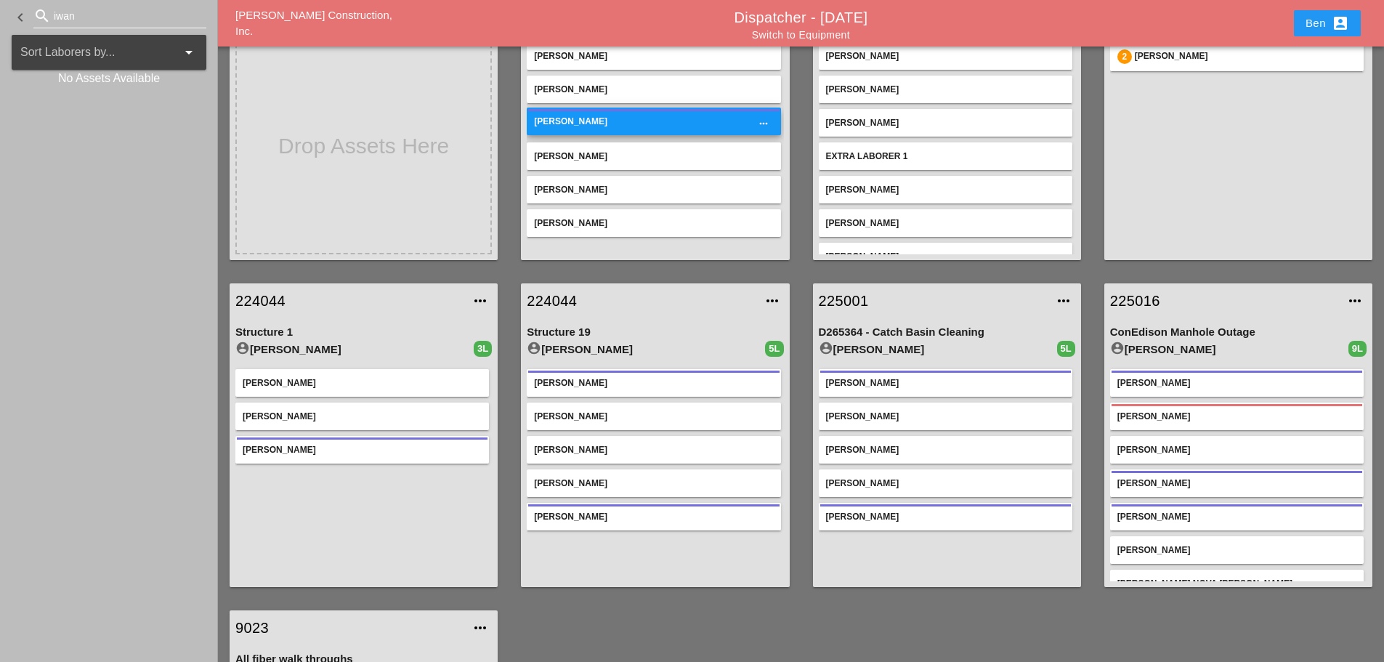
scroll to position [242, 0]
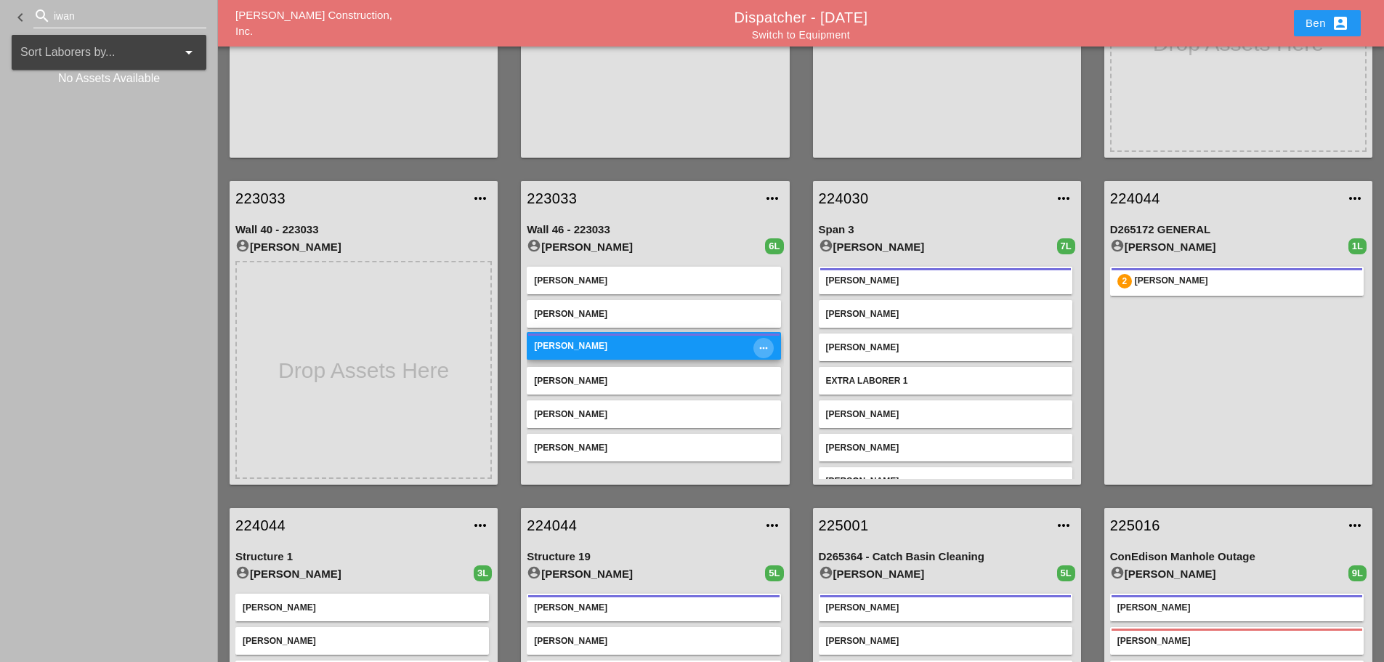
click at [764, 348] on icon "more_horiz" at bounding box center [764, 348] width 12 height 12
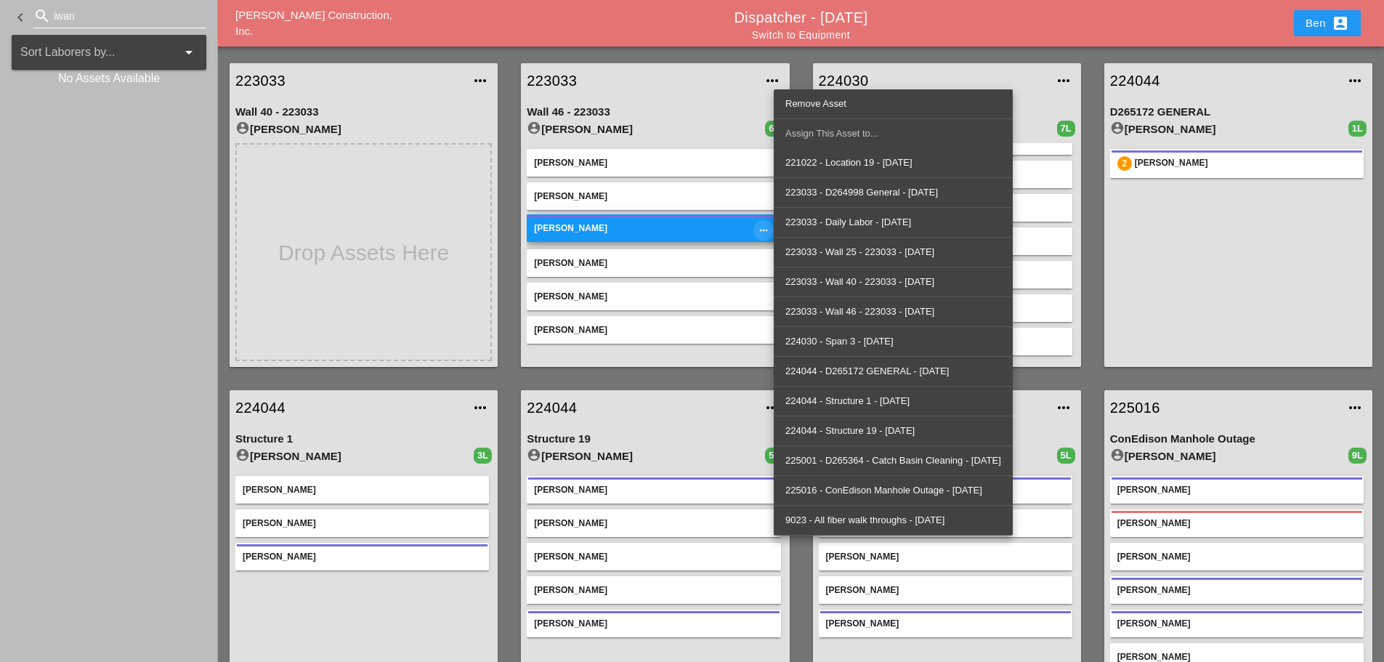
scroll to position [485, 0]
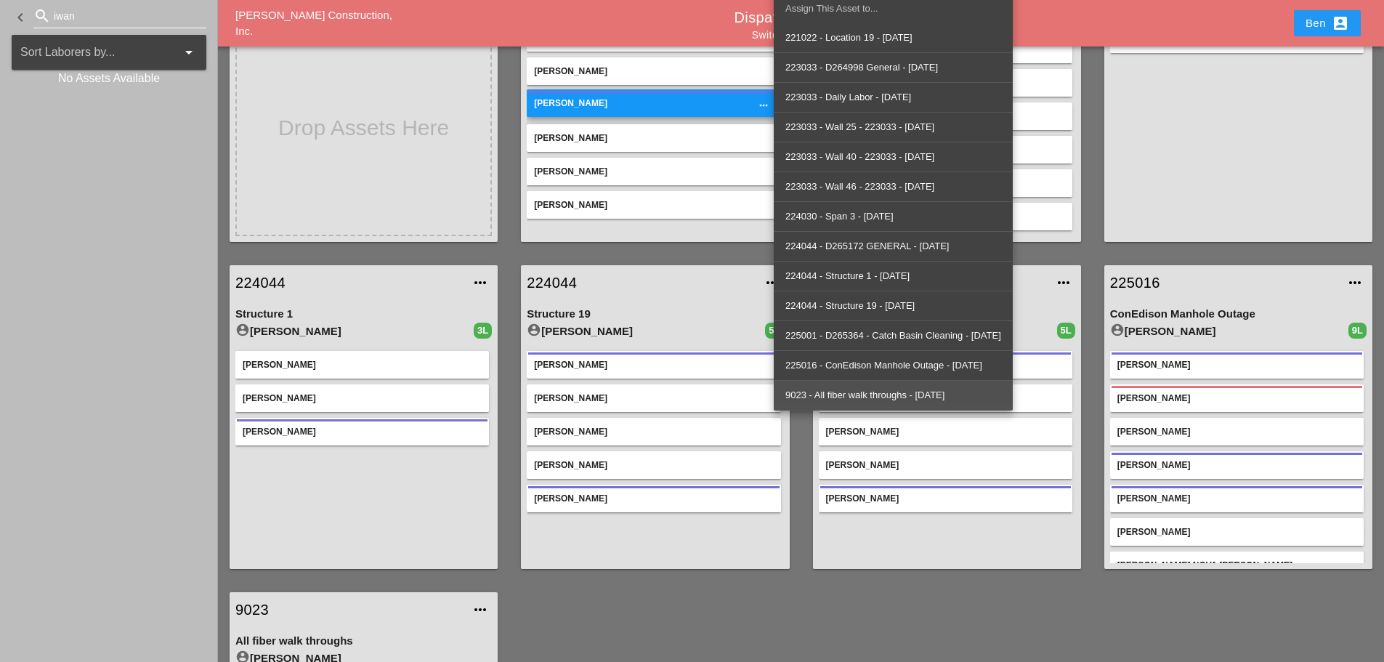
click at [896, 389] on div "9023 - All fiber walk throughs - [DATE]" at bounding box center [893, 395] width 216 height 17
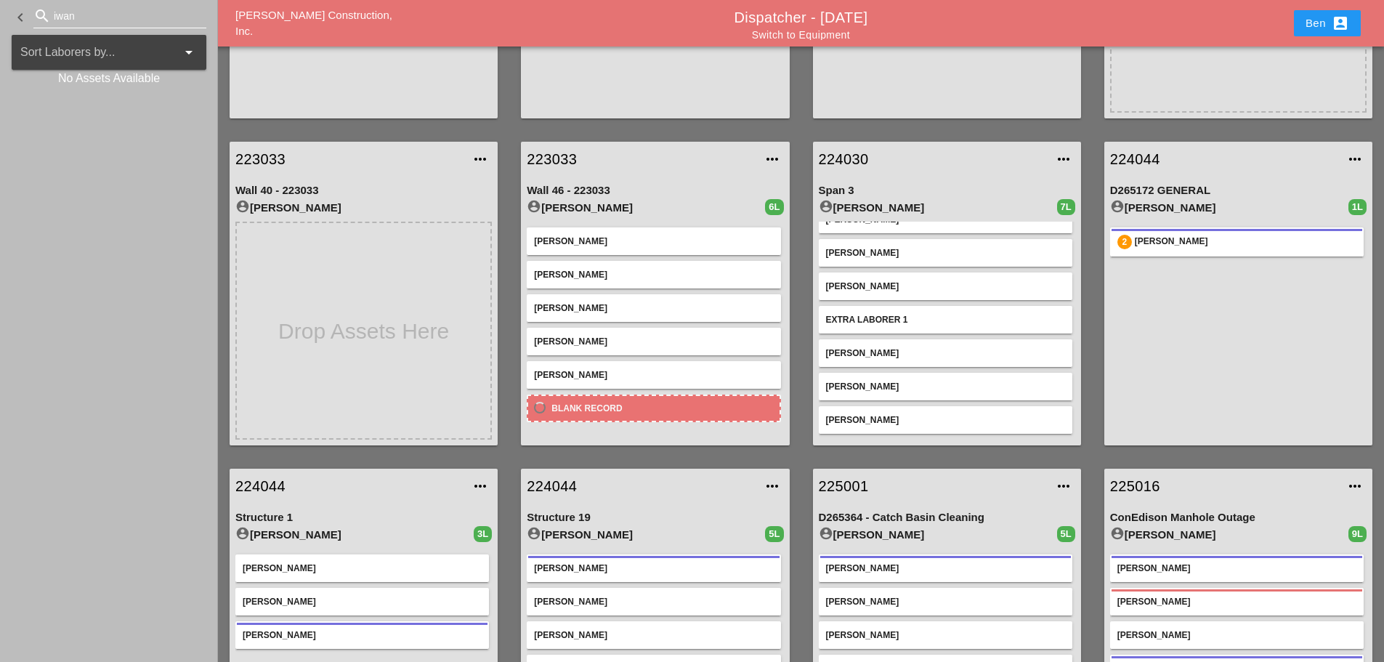
scroll to position [246, 0]
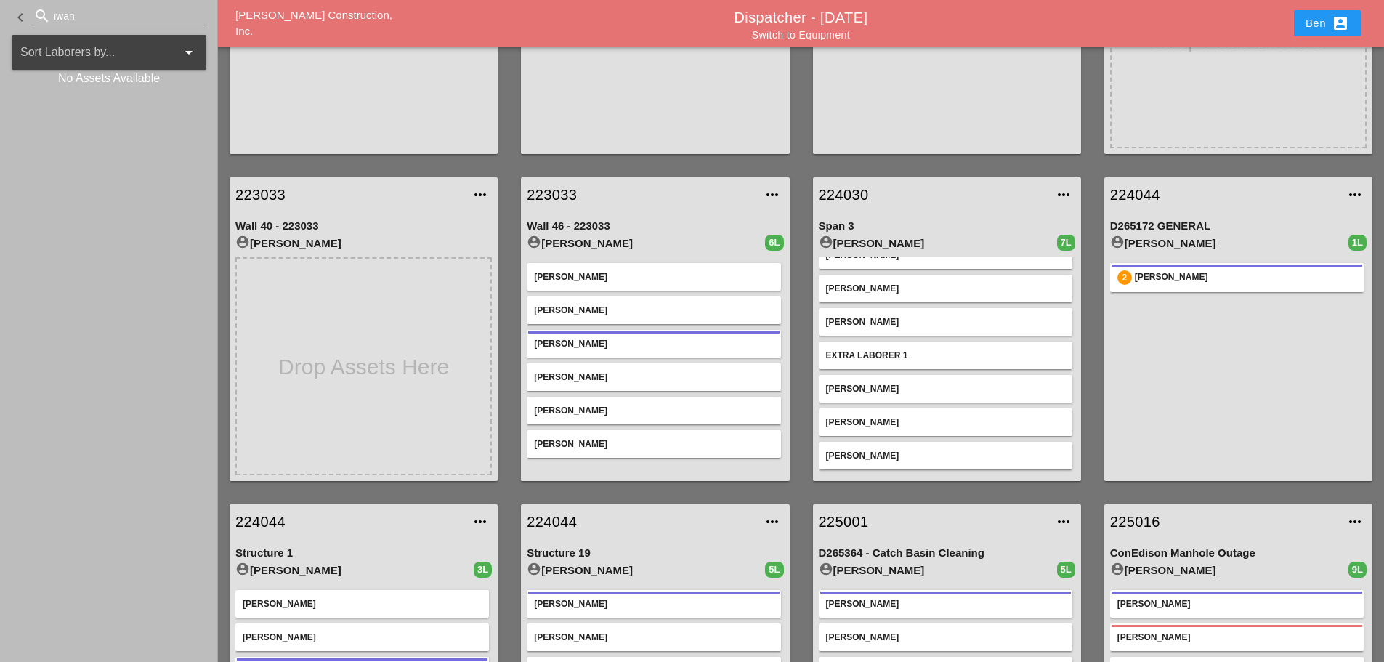
click at [774, 200] on icon "more_horiz" at bounding box center [772, 194] width 17 height 17
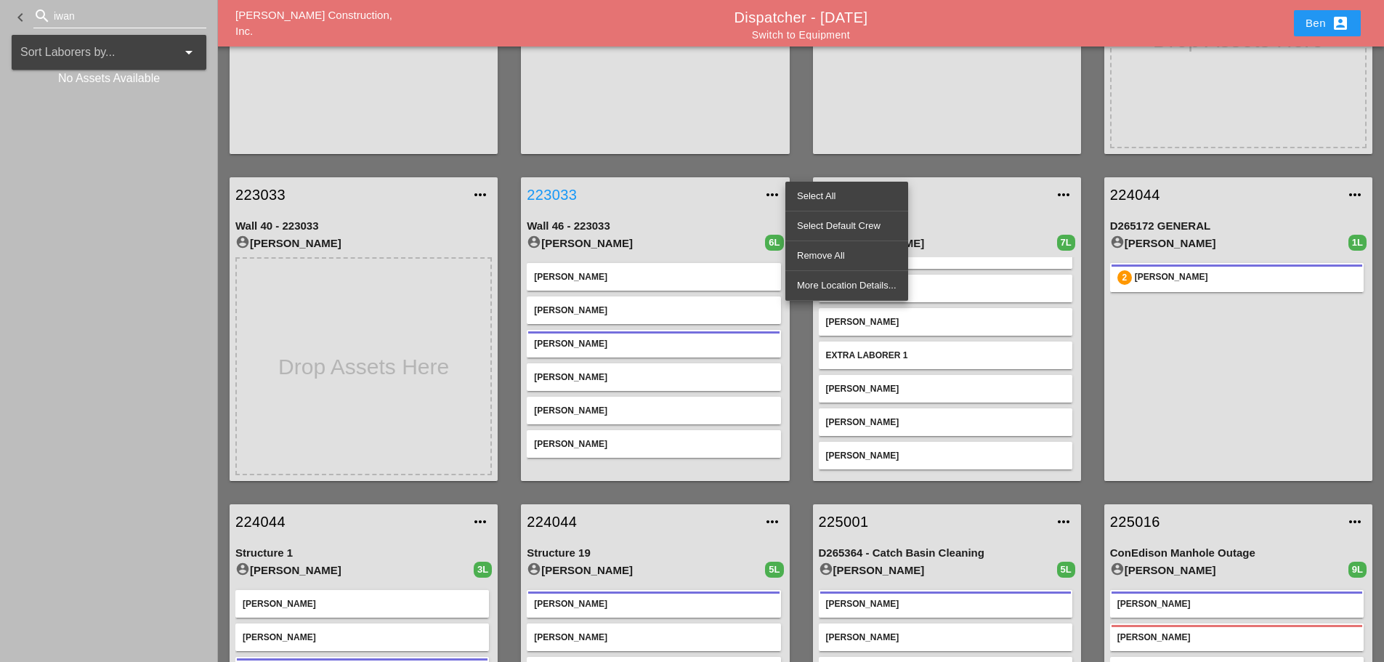
click at [674, 190] on link "223033" at bounding box center [640, 195] width 227 height 22
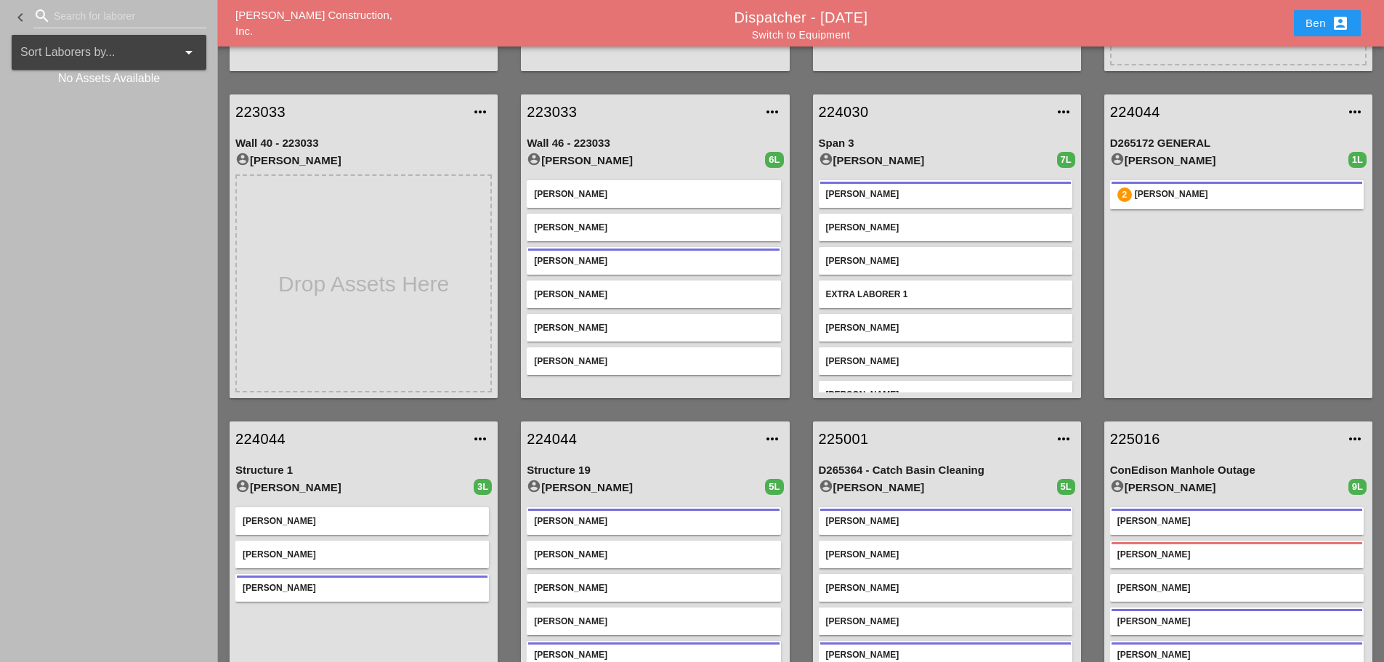
scroll to position [363, 0]
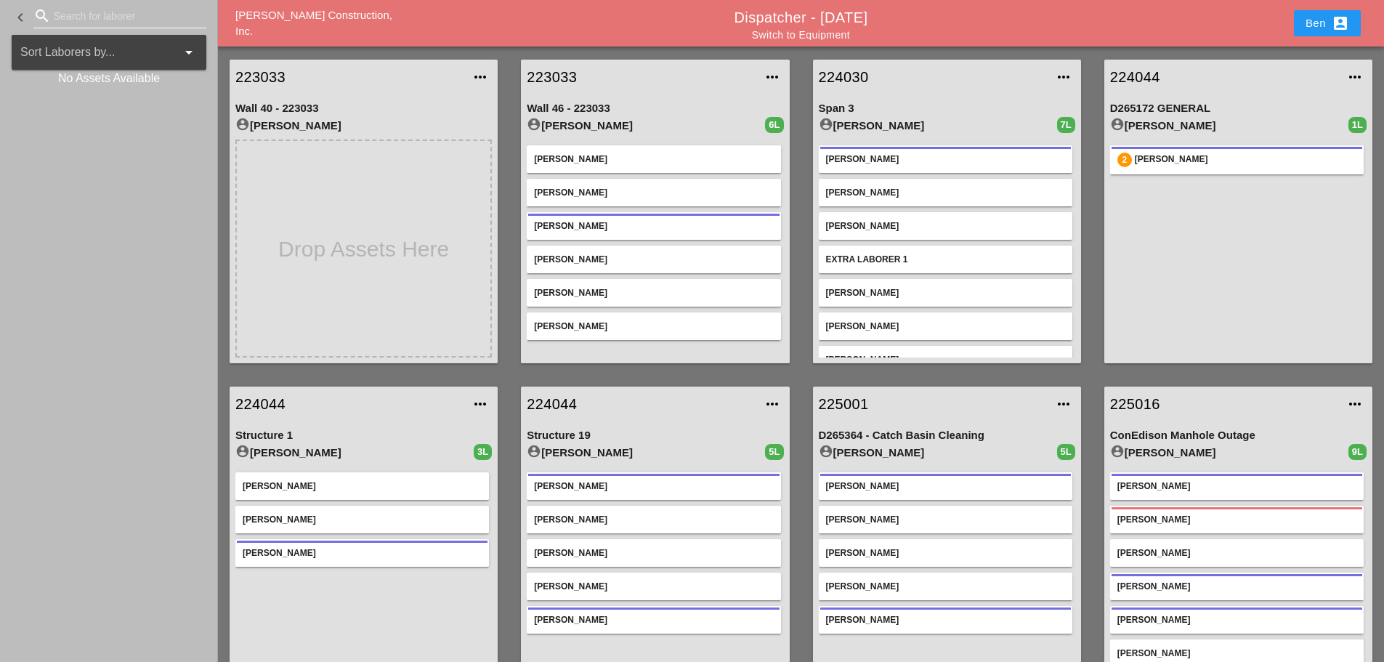
click at [135, 21] on input "Search for laborer" at bounding box center [120, 15] width 132 height 23
click at [168, 45] on div at bounding box center [168, 52] width 17 height 17
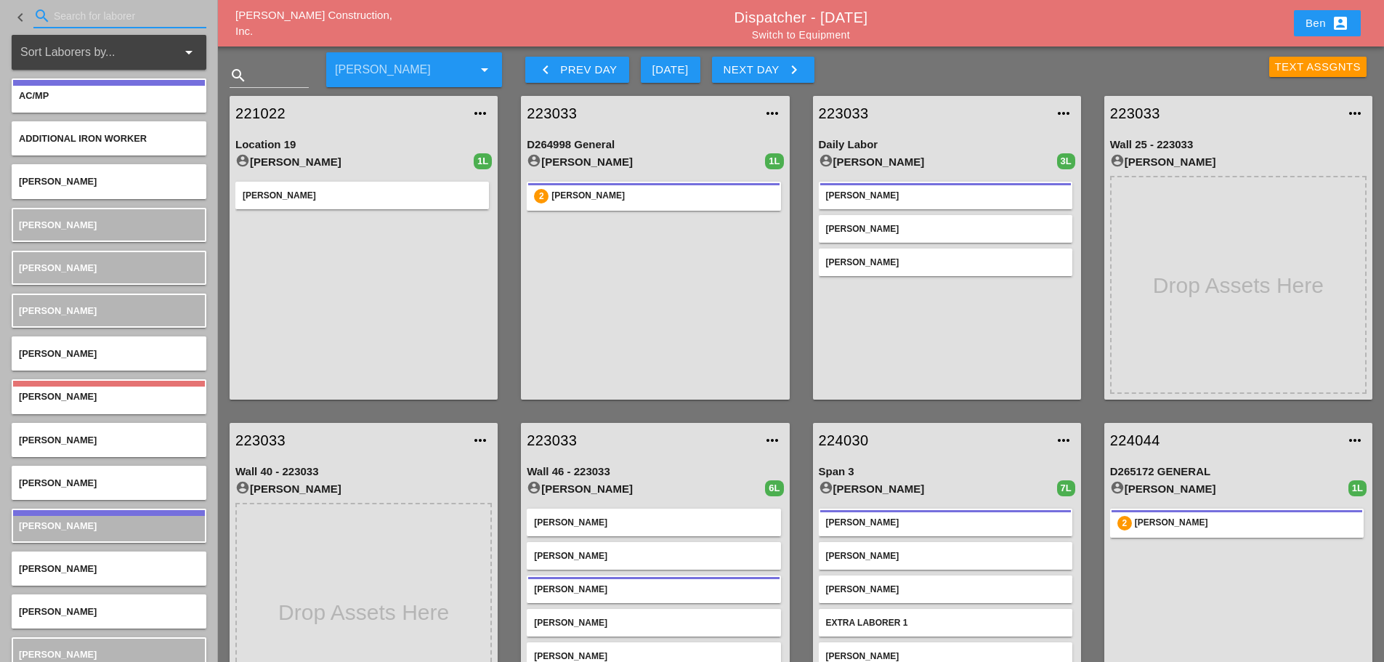
click at [103, 12] on input "Search for laborer" at bounding box center [120, 15] width 132 height 23
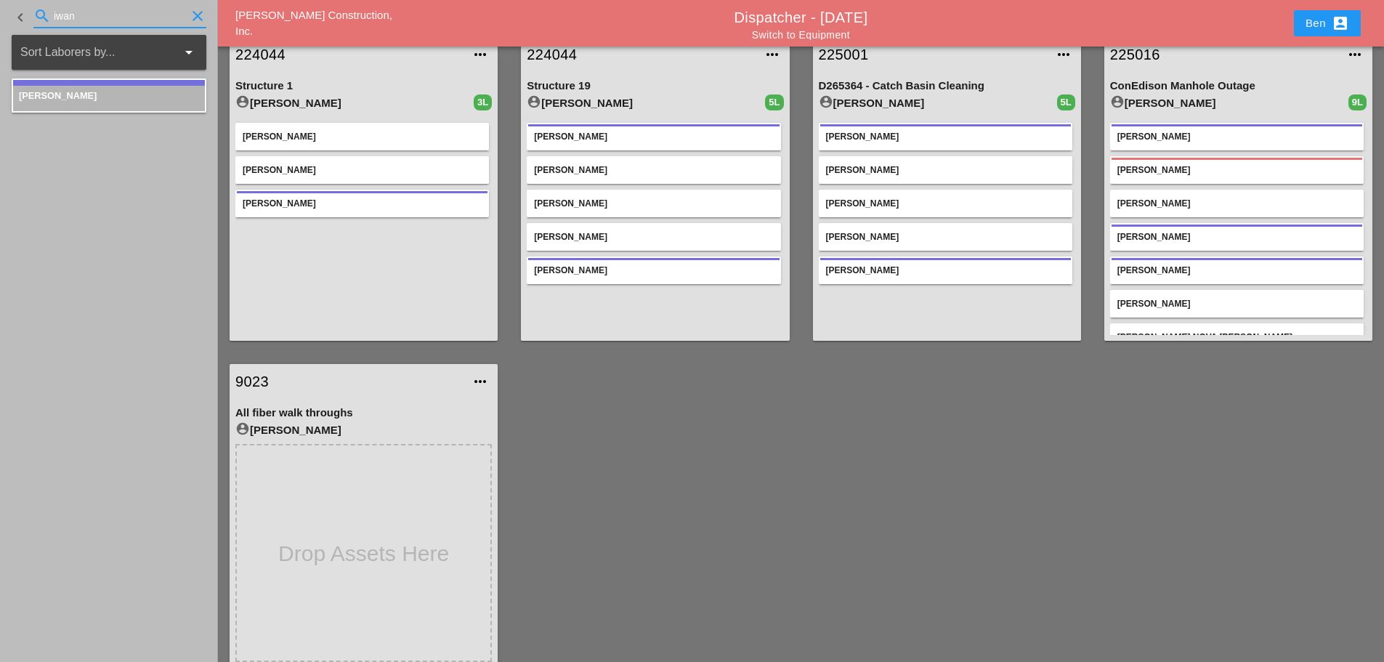
scroll to position [727, 0]
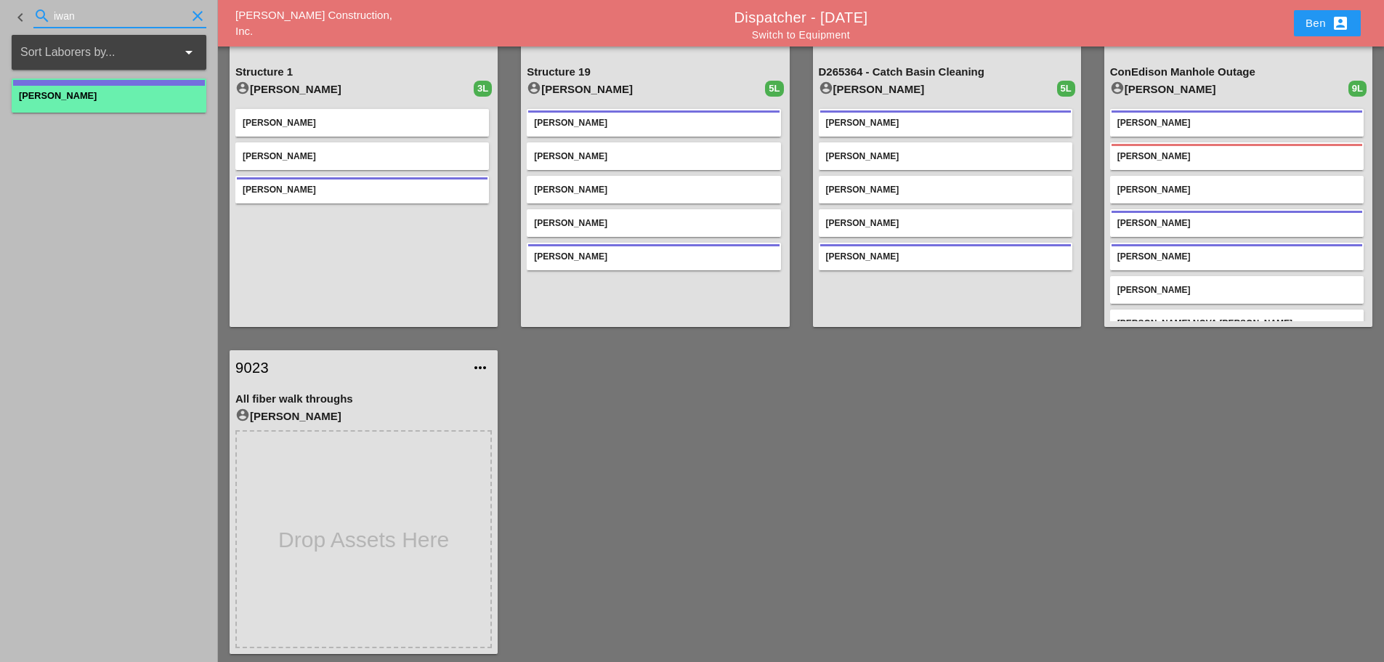
type input "iwan"
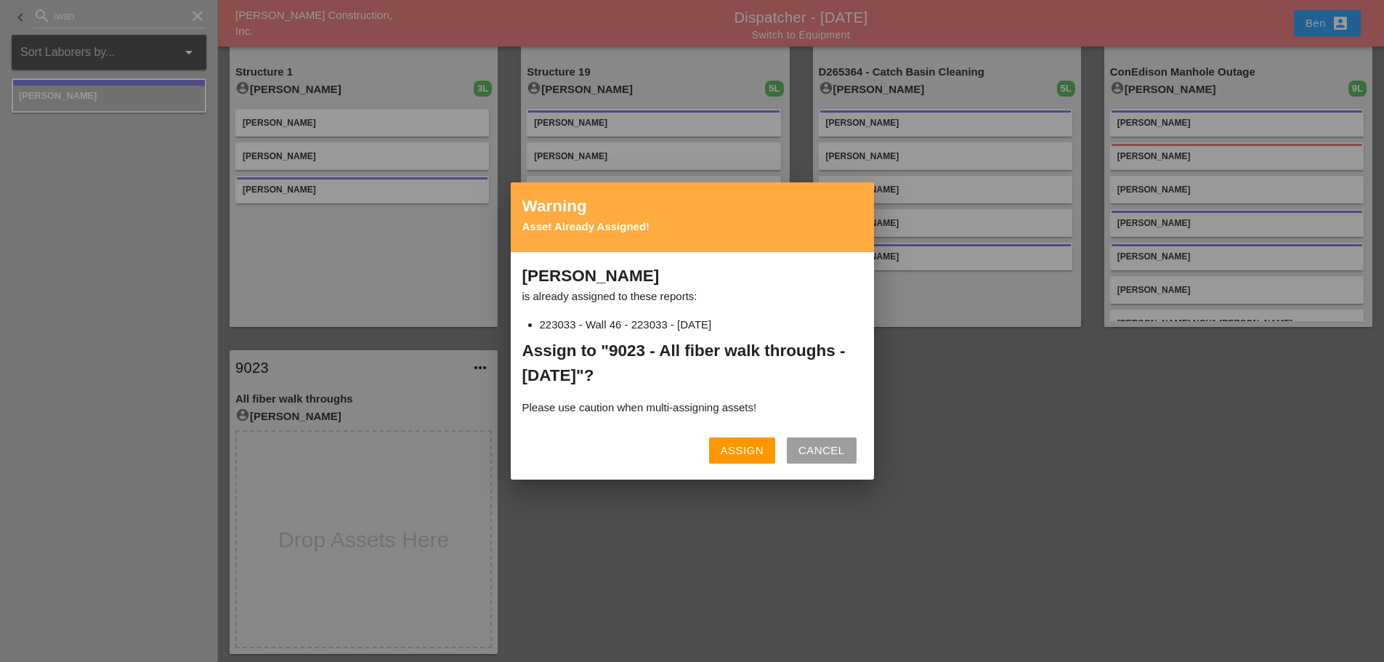
click at [747, 453] on div "Assign" at bounding box center [742, 450] width 43 height 17
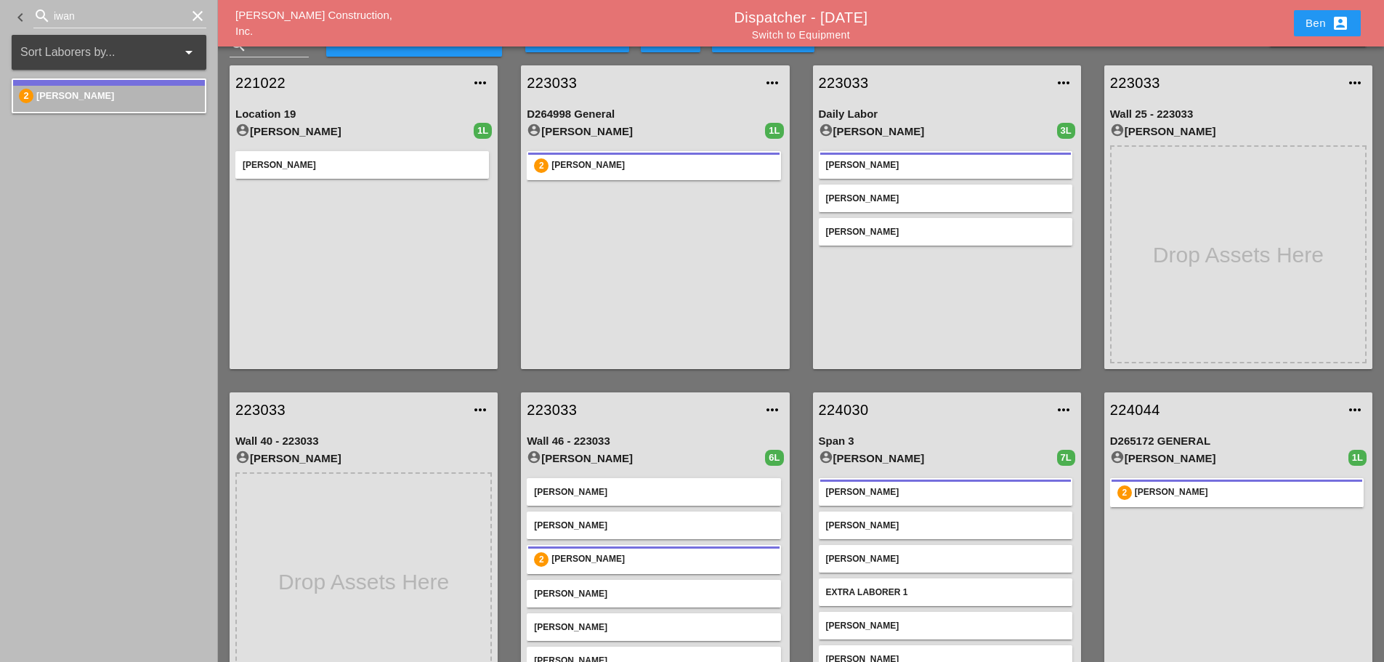
scroll to position [0, 0]
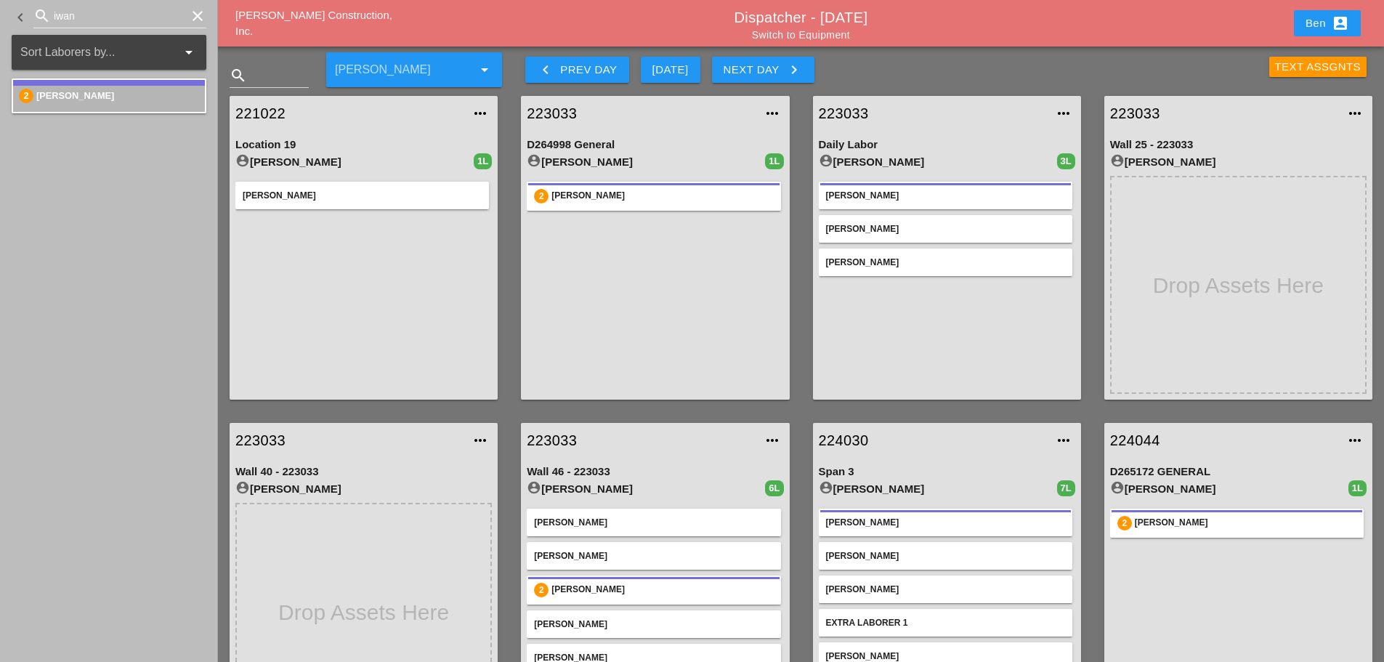
click at [269, 9] on div "[PERSON_NAME] Construction, Inc. Dispatcher - [DATE] Switch to Equipment Ben ac…" at bounding box center [801, 23] width 1166 height 46
click at [280, 31] on div "[PERSON_NAME] Construction, Inc." at bounding box center [329, 23] width 188 height 33
click at [293, 25] on span "[PERSON_NAME] Construction, Inc." at bounding box center [313, 23] width 157 height 29
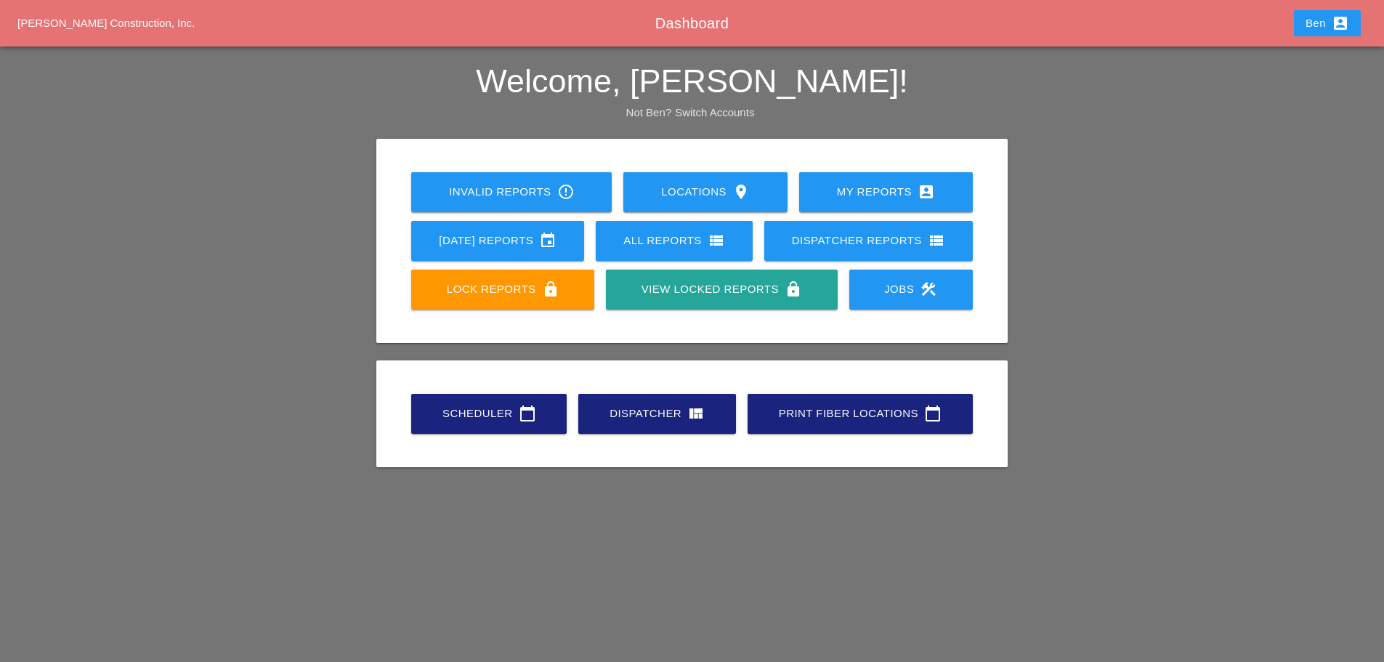
click at [502, 423] on link "Scheduler calendar_today" at bounding box center [488, 414] width 155 height 40
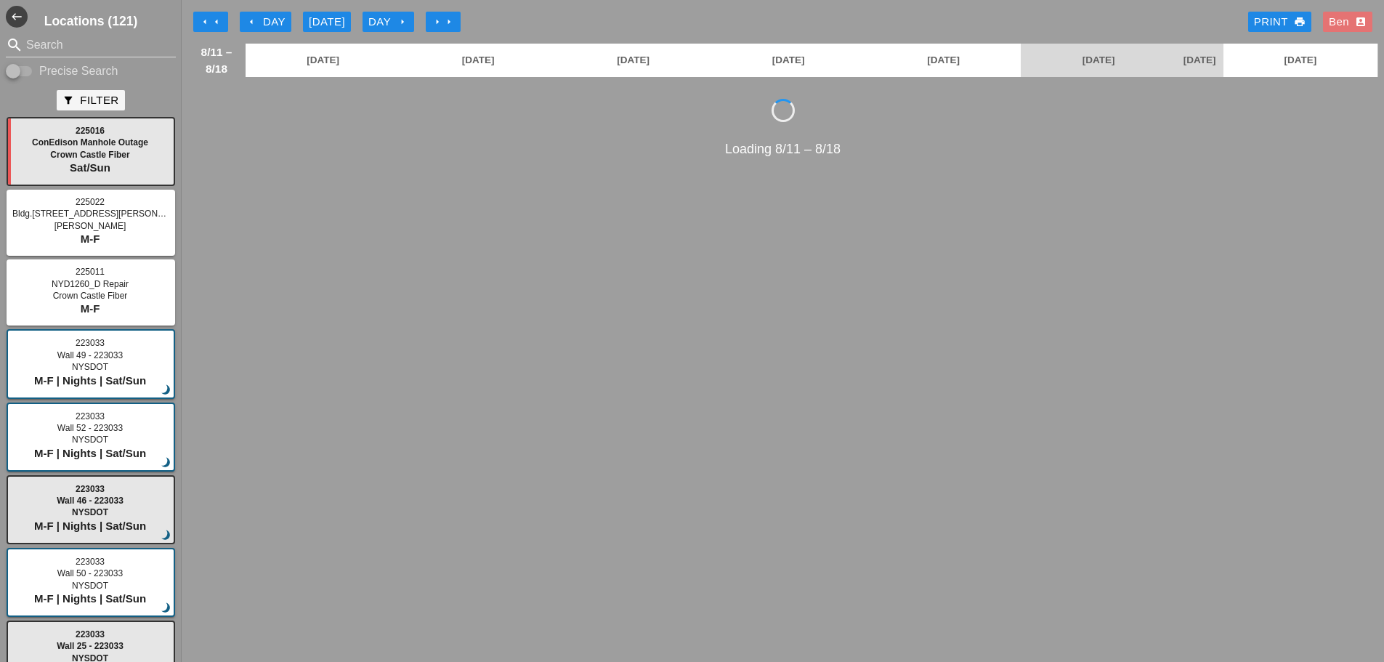
click at [268, 20] on div "arrow_left Day" at bounding box center [266, 22] width 40 height 17
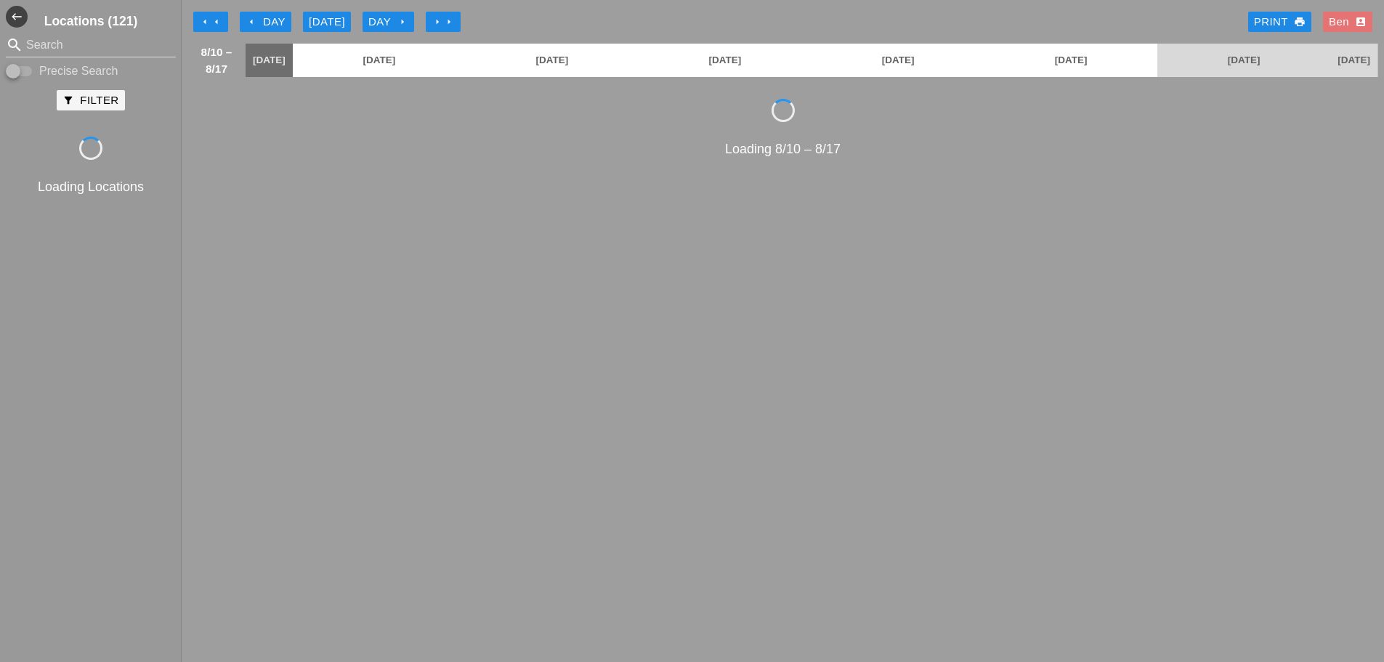
click at [268, 20] on div "arrow_left Day" at bounding box center [266, 22] width 40 height 17
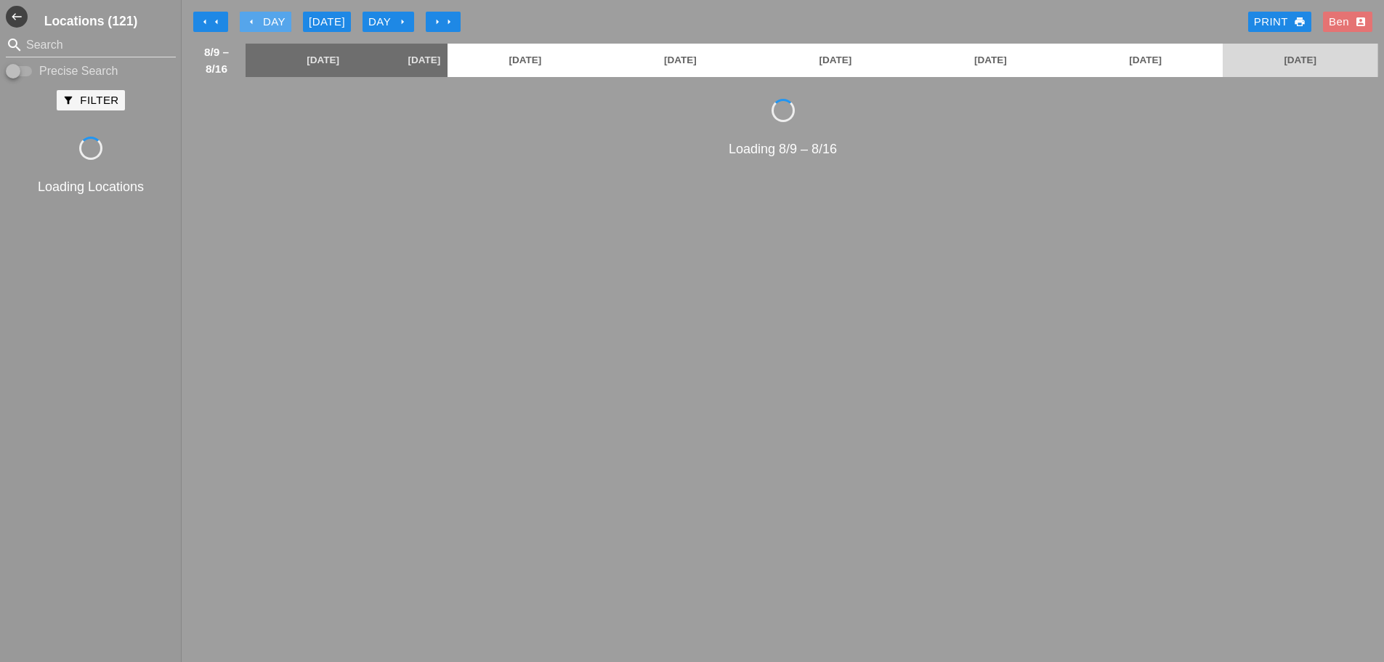
click at [268, 20] on div "arrow_left Day" at bounding box center [266, 22] width 40 height 17
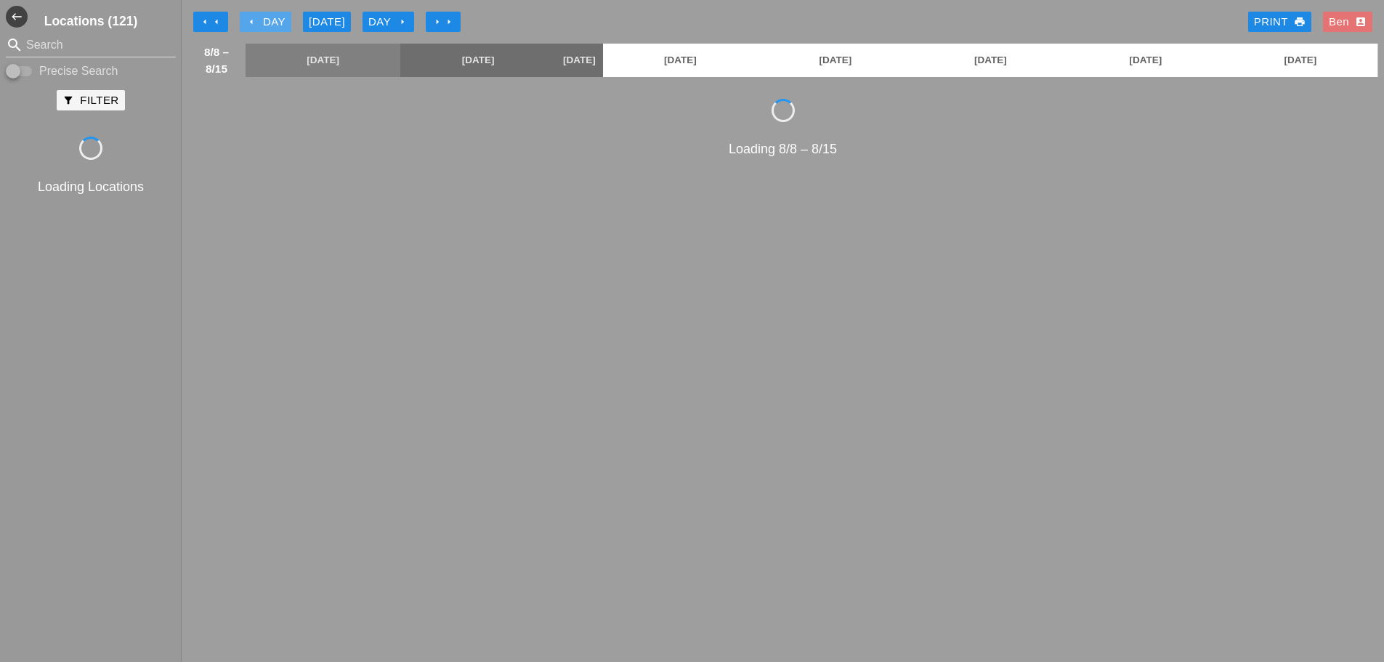
click at [268, 20] on div "arrow_left Day" at bounding box center [266, 22] width 40 height 17
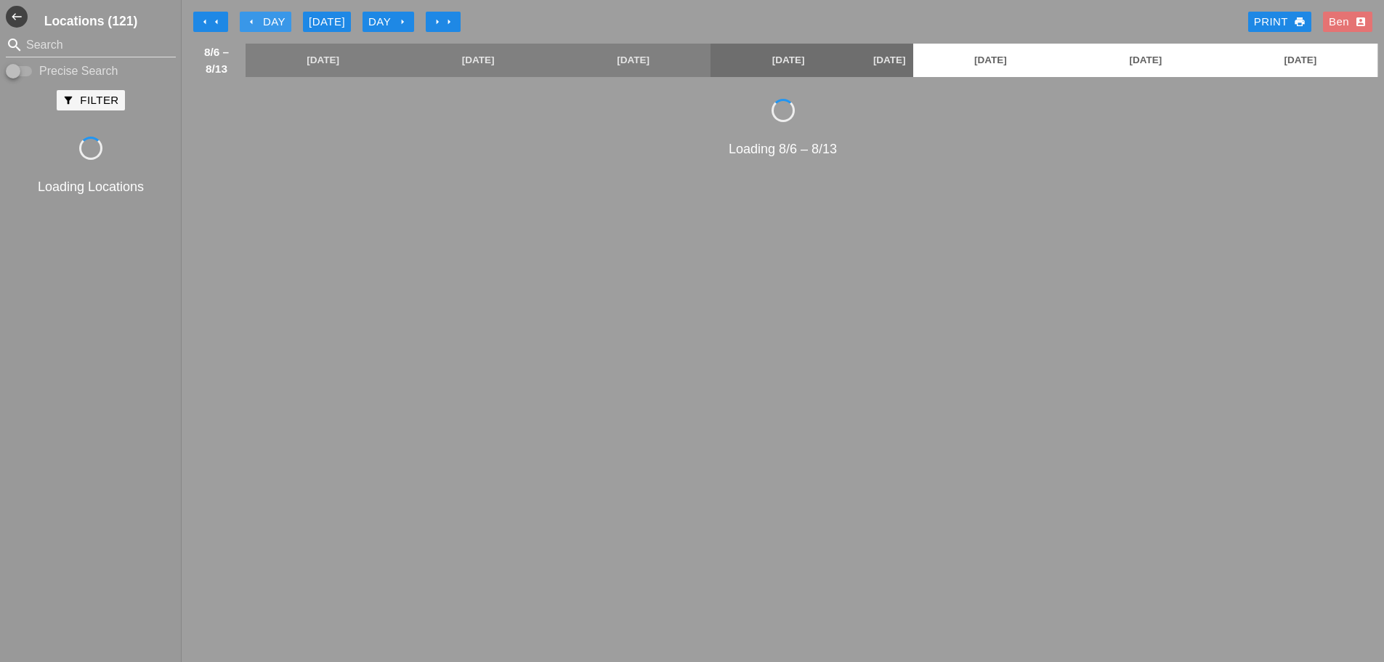
click at [268, 20] on div "arrow_left Day" at bounding box center [266, 22] width 40 height 17
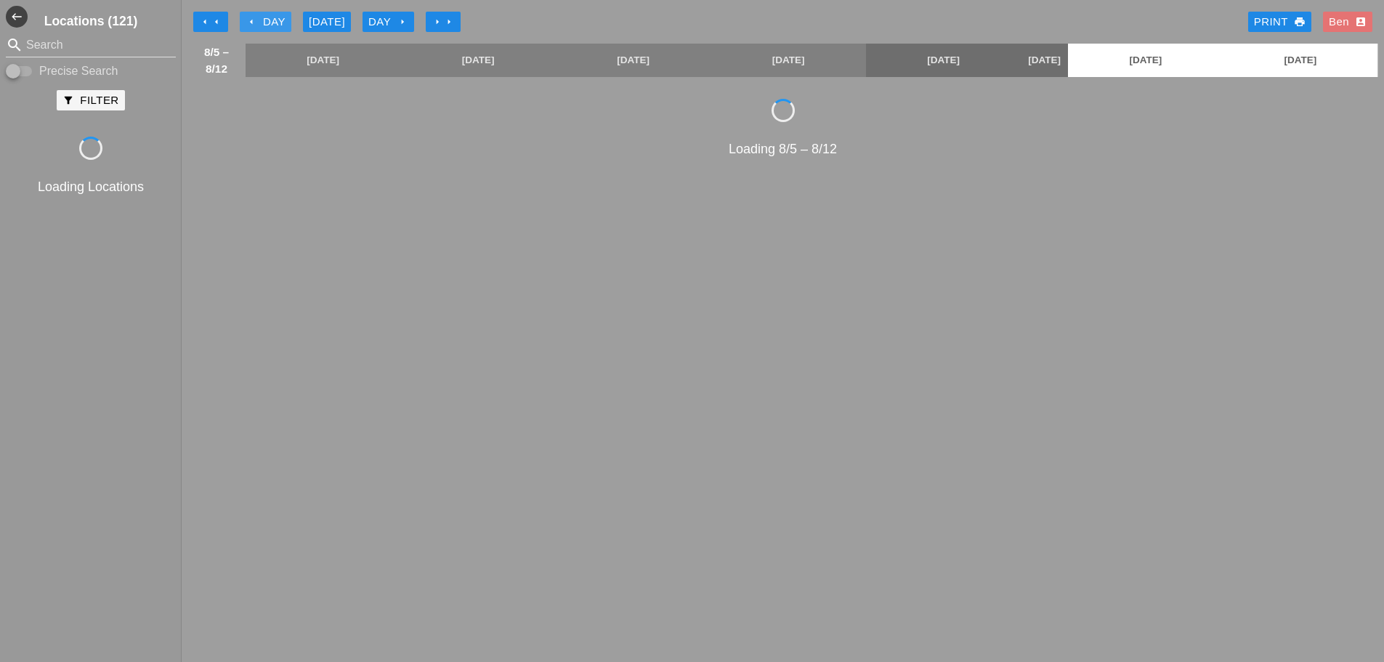
click at [268, 20] on div "arrow_left Day" at bounding box center [266, 22] width 40 height 17
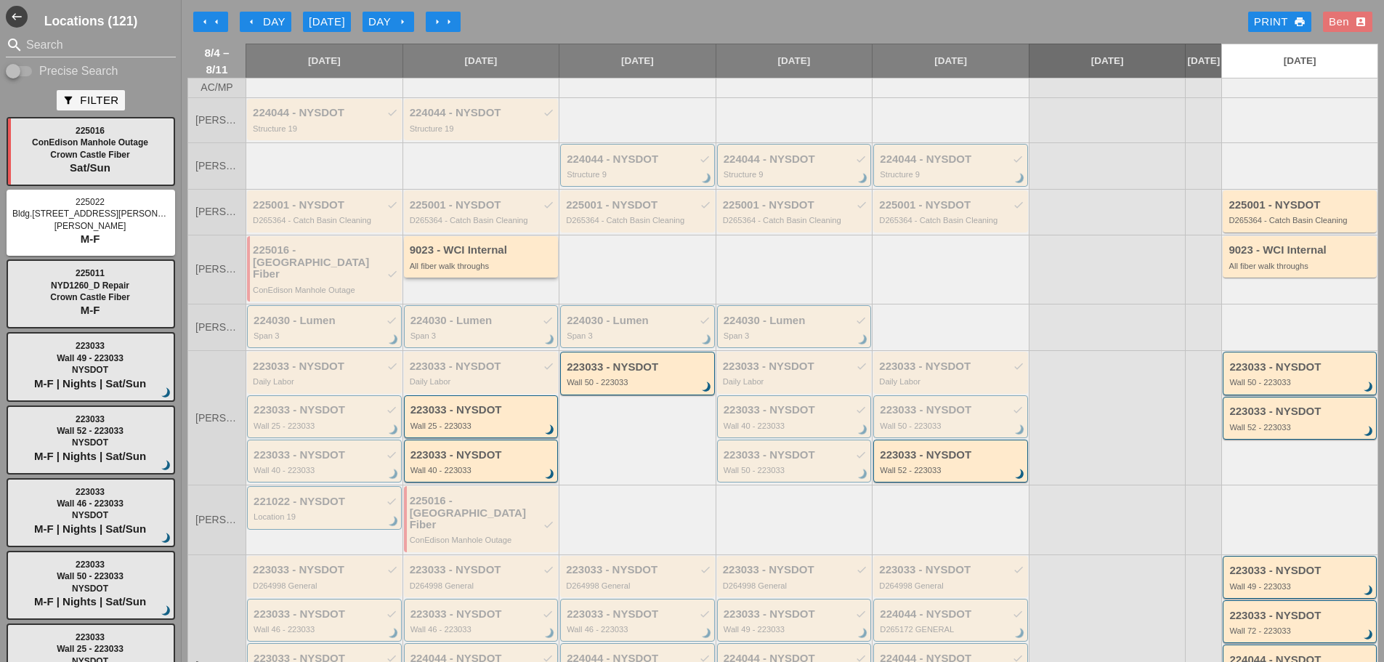
click at [468, 278] on div "9023 - WCI Internal All fiber walk throughs" at bounding box center [481, 256] width 155 height 41
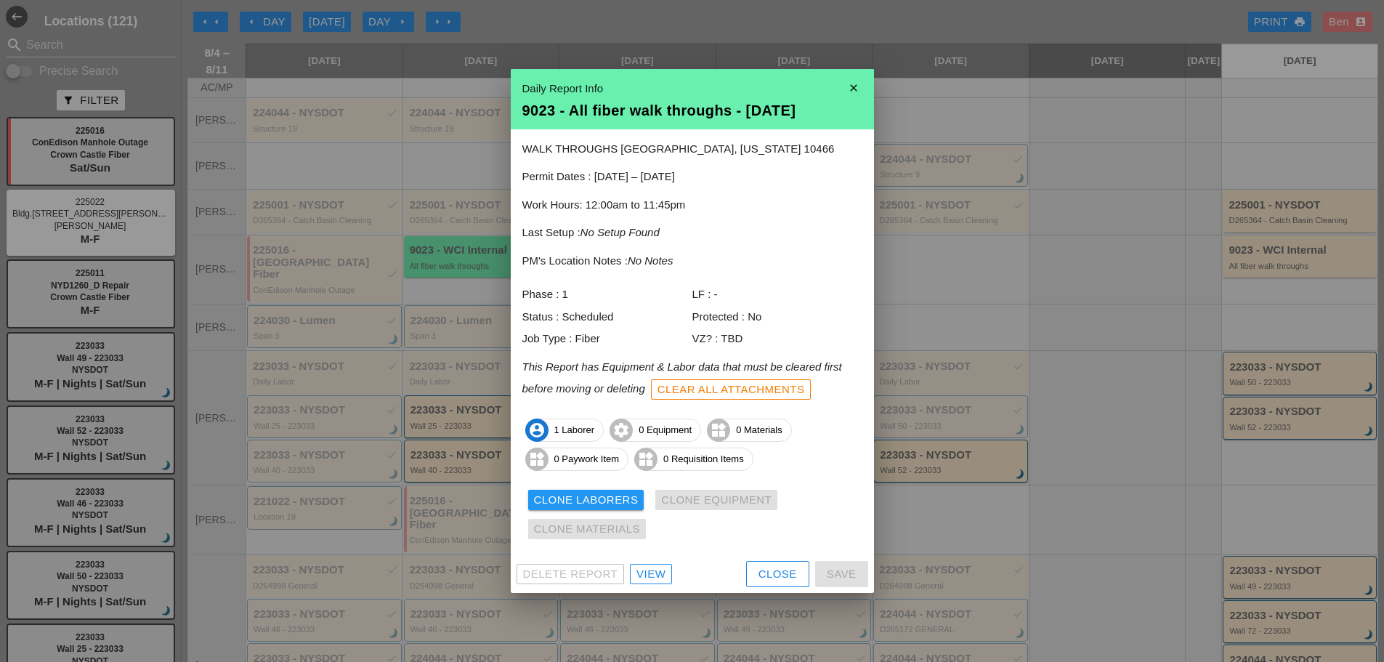
click at [658, 567] on div "View" at bounding box center [650, 574] width 29 height 17
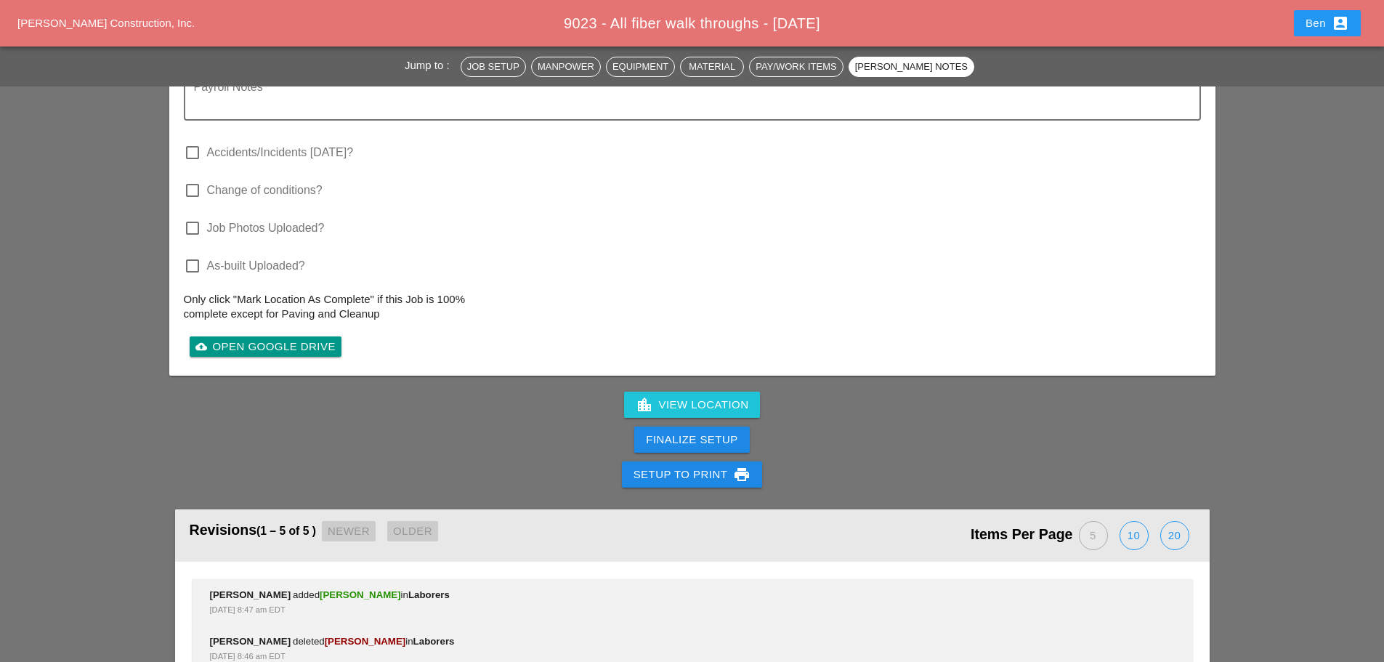
scroll to position [1695, 0]
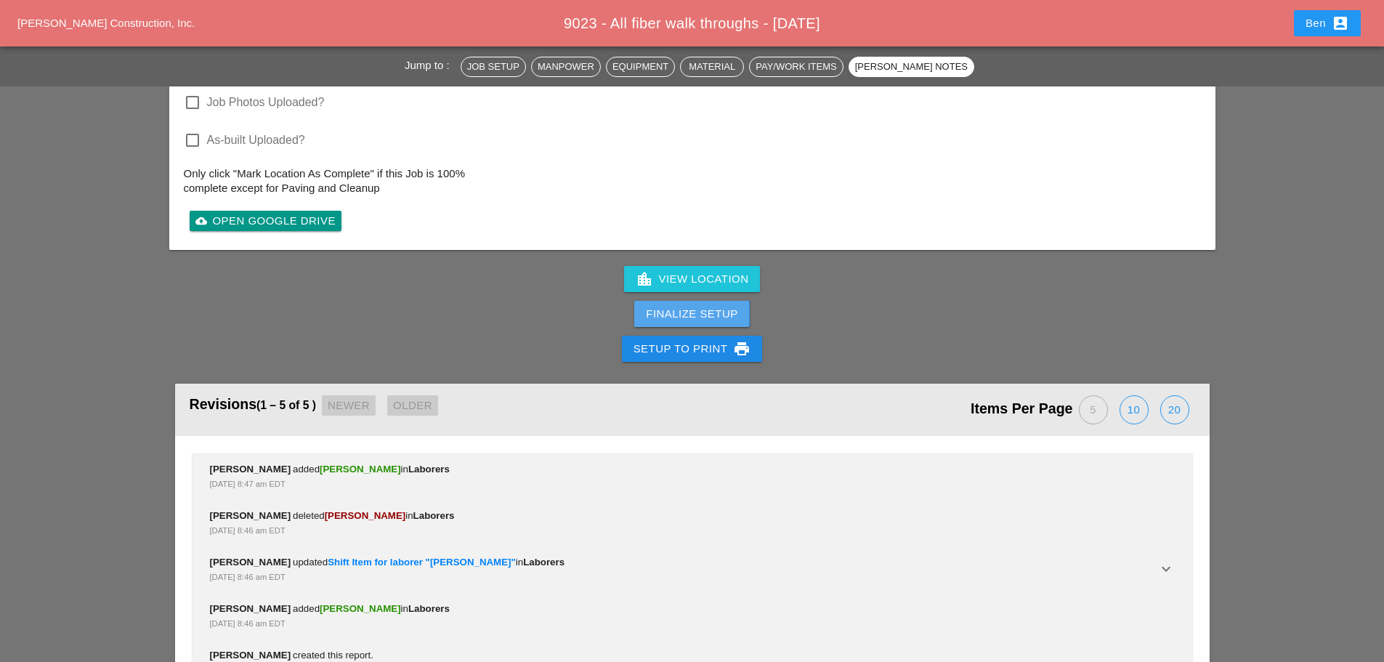
click at [689, 308] on div "Finalize Setup" at bounding box center [692, 314] width 92 height 17
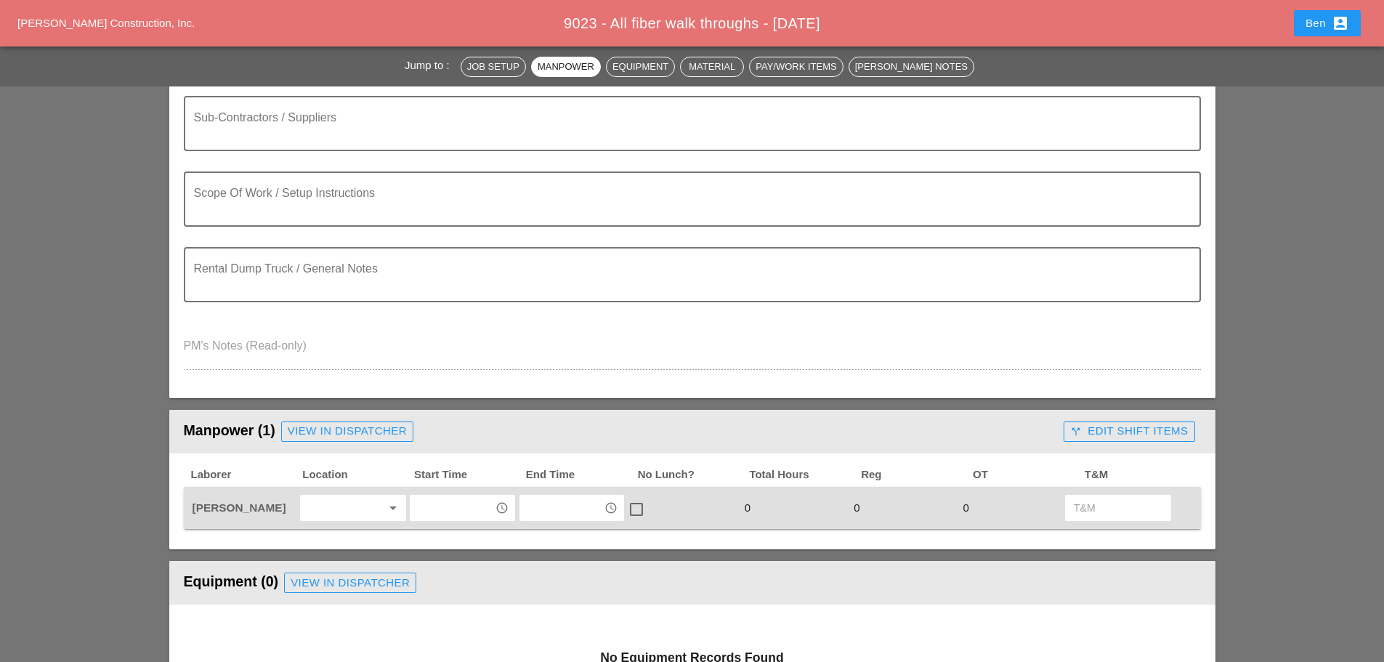
scroll to position [0, 0]
